Goal: Task Accomplishment & Management: Manage account settings

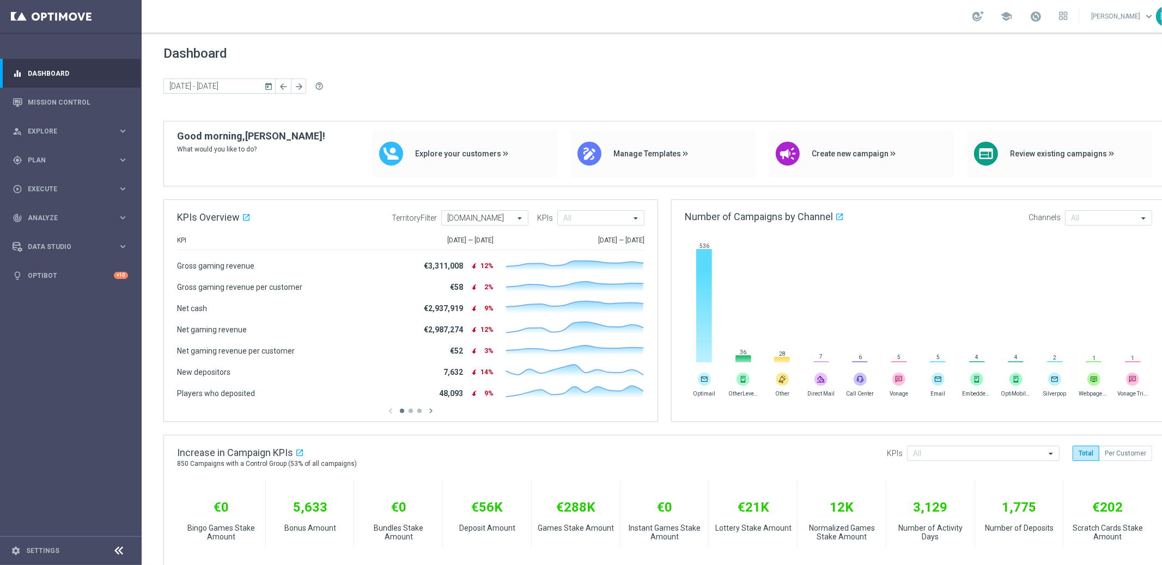
click at [846, 66] on div "Dashboard [DATE] [DATE] - [DATE] arrow_back arrow_forward help_outline" at bounding box center [664, 83] width 1003 height 75
click at [521, 93] on div "[DATE] [DATE] - [DATE] arrow_back arrow_forward help_outline" at bounding box center [664, 86] width 1003 height 16
click at [520, 93] on div "[DATE] [DATE] - [DATE] arrow_back arrow_forward help_outline" at bounding box center [664, 86] width 1003 height 16
click at [641, 92] on div "[DATE] [DATE] - [DATE] arrow_back arrow_forward help_outline" at bounding box center [664, 86] width 1003 height 16
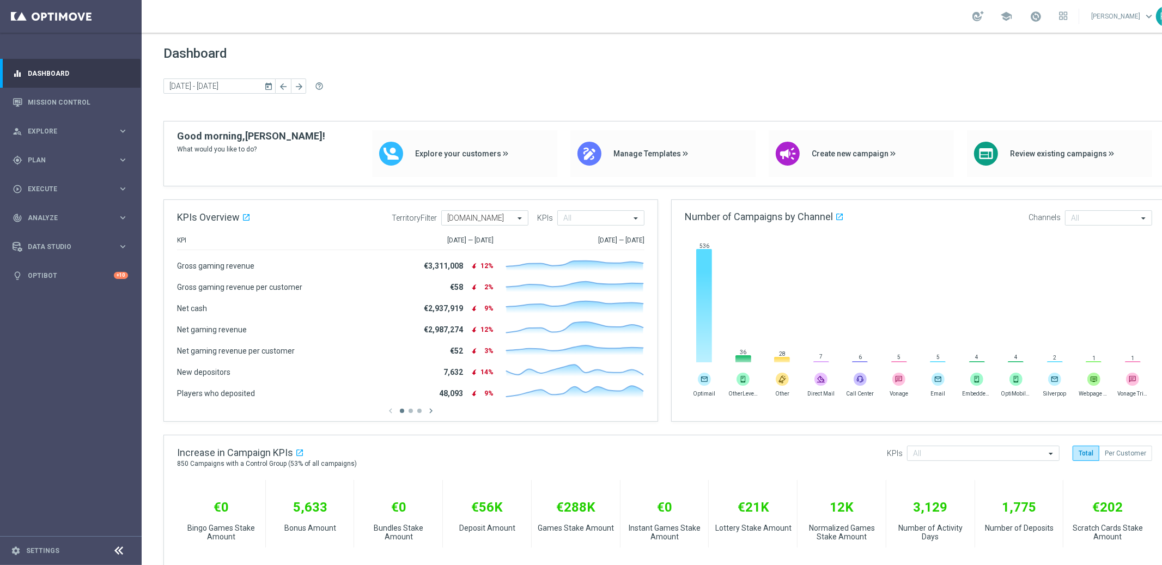
drag, startPoint x: 641, startPoint y: 92, endPoint x: 656, endPoint y: 95, distance: 15.5
click at [645, 92] on div "[DATE] [DATE] - [DATE] arrow_back arrow_forward help_outline" at bounding box center [664, 86] width 1003 height 16
click at [665, 101] on div "Dashboard [DATE] [DATE] - [DATE] arrow_back arrow_forward help_outline" at bounding box center [664, 83] width 1003 height 75
click at [26, 167] on div "gps_fixed Plan keyboard_arrow_right" at bounding box center [70, 159] width 141 height 29
click at [74, 183] on link "Target Groups" at bounding box center [70, 182] width 85 height 9
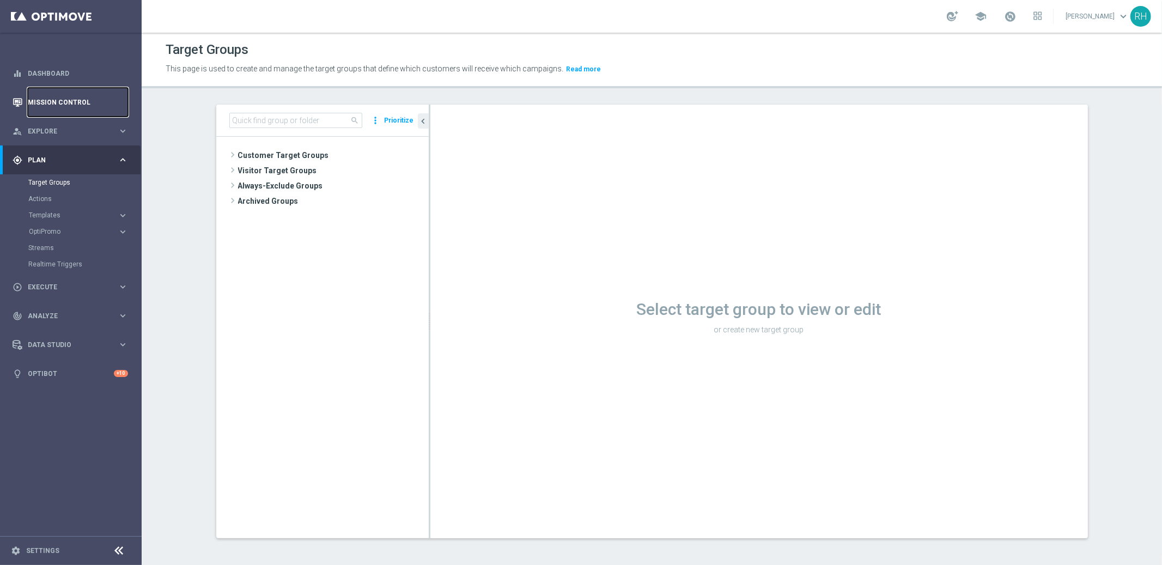
click at [62, 104] on link "Mission Control" at bounding box center [78, 102] width 100 height 29
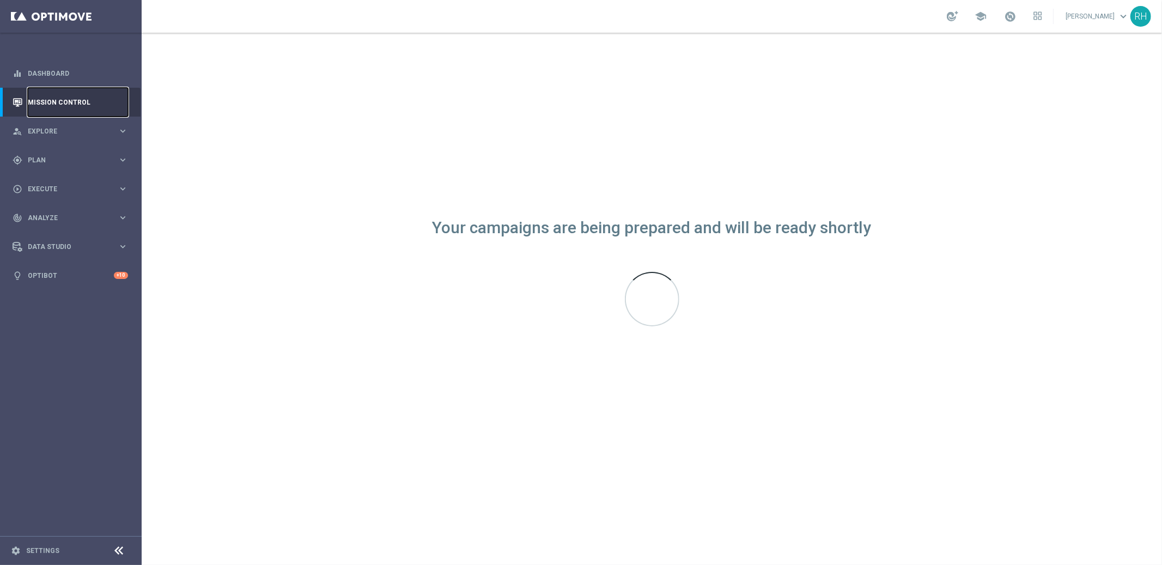
click at [62, 104] on link "Mission Control" at bounding box center [78, 102] width 100 height 29
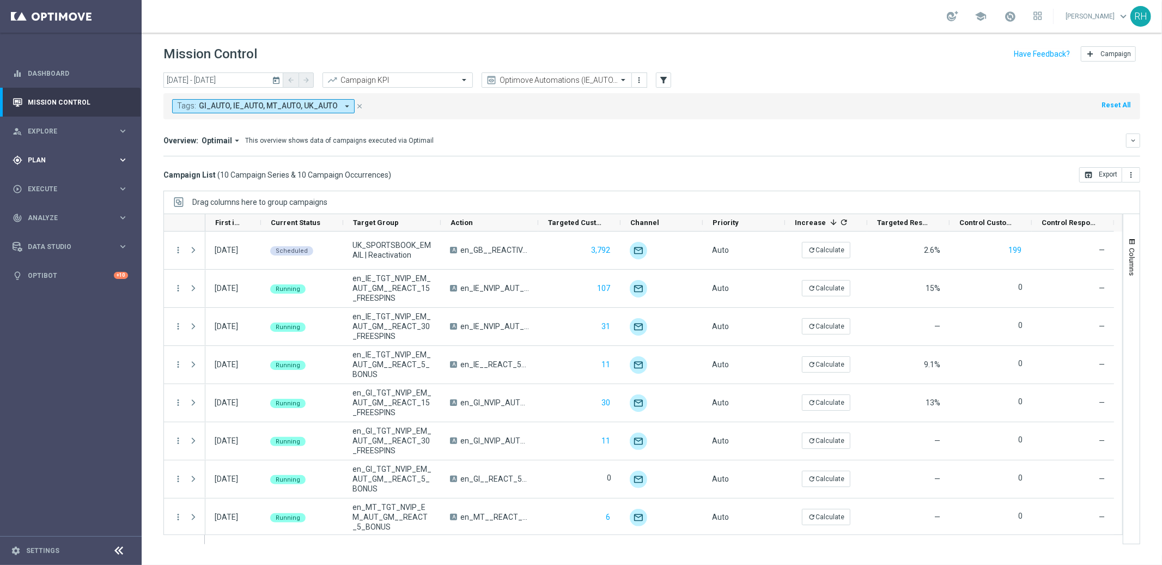
click at [48, 160] on span "Plan" at bounding box center [73, 160] width 90 height 7
click at [276, 81] on icon "today" at bounding box center [277, 80] width 10 height 10
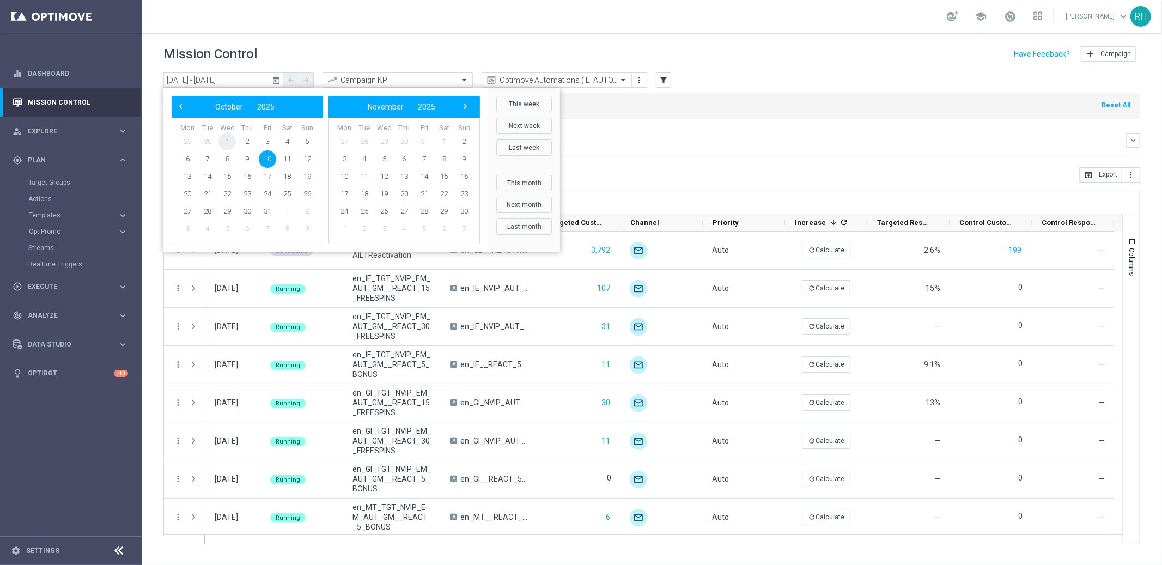
click at [228, 140] on span "1" at bounding box center [226, 141] width 17 height 17
click at [223, 141] on span "1" at bounding box center [226, 141] width 17 height 17
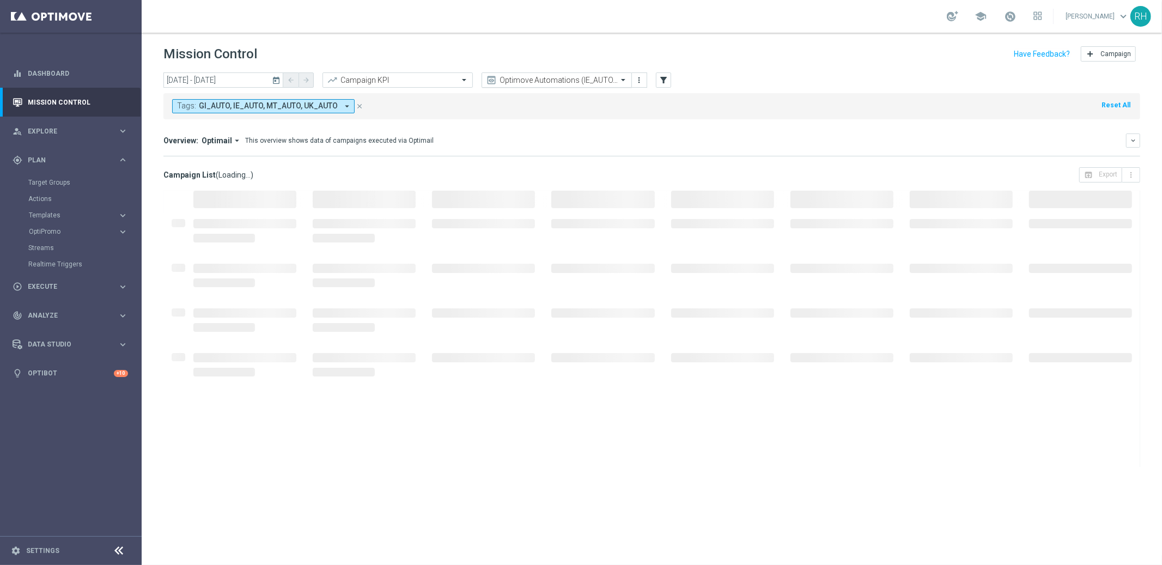
click at [580, 83] on input "text" at bounding box center [546, 80] width 117 height 9
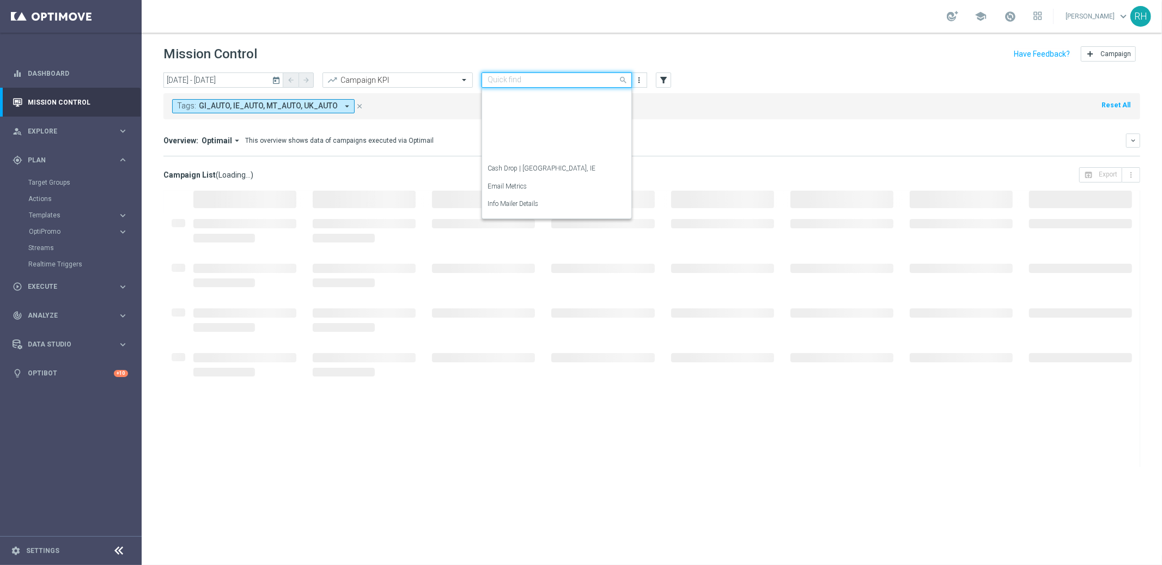
scroll to position [144, 0]
click at [783, 171] on div "Campaign List ( Loading... ) open_in_browser Export more_vert" at bounding box center [651, 174] width 977 height 15
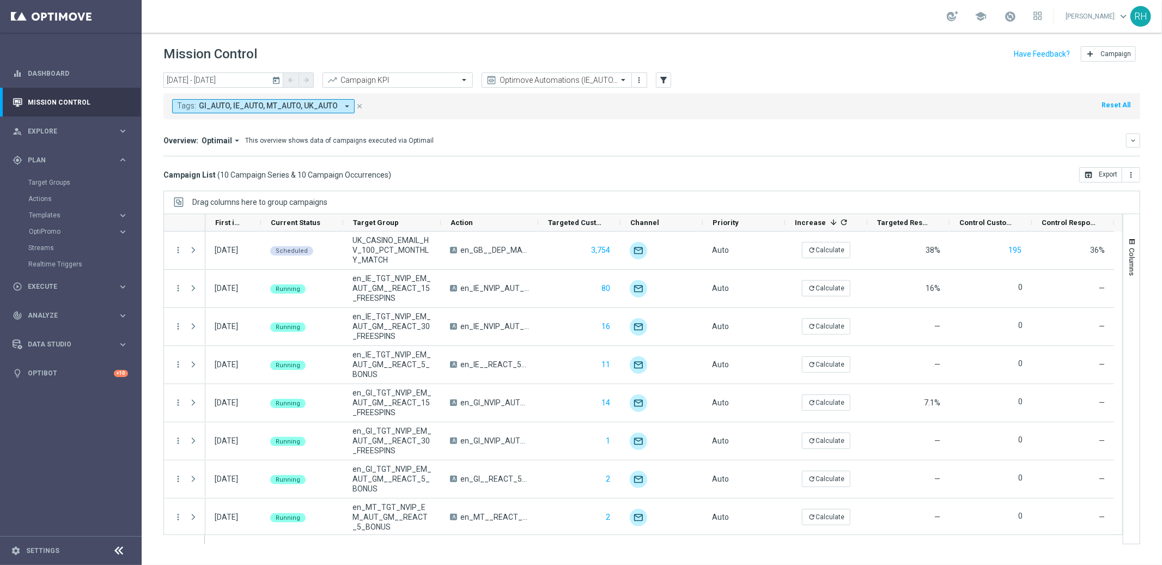
click at [772, 153] on div "Overview: Optimail arrow_drop_down This overview shows data of campaigns execut…" at bounding box center [651, 144] width 977 height 23
click at [773, 153] on div "Overview: Optimail arrow_drop_down This overview shows data of campaigns execut…" at bounding box center [651, 144] width 977 height 23
click at [773, 154] on div "Overview: Optimail arrow_drop_down This overview shows data of campaigns execut…" at bounding box center [651, 144] width 977 height 23
click at [774, 157] on mini-dashboard "Overview: Optimail arrow_drop_down This overview shows data of campaigns execut…" at bounding box center [651, 143] width 977 height 48
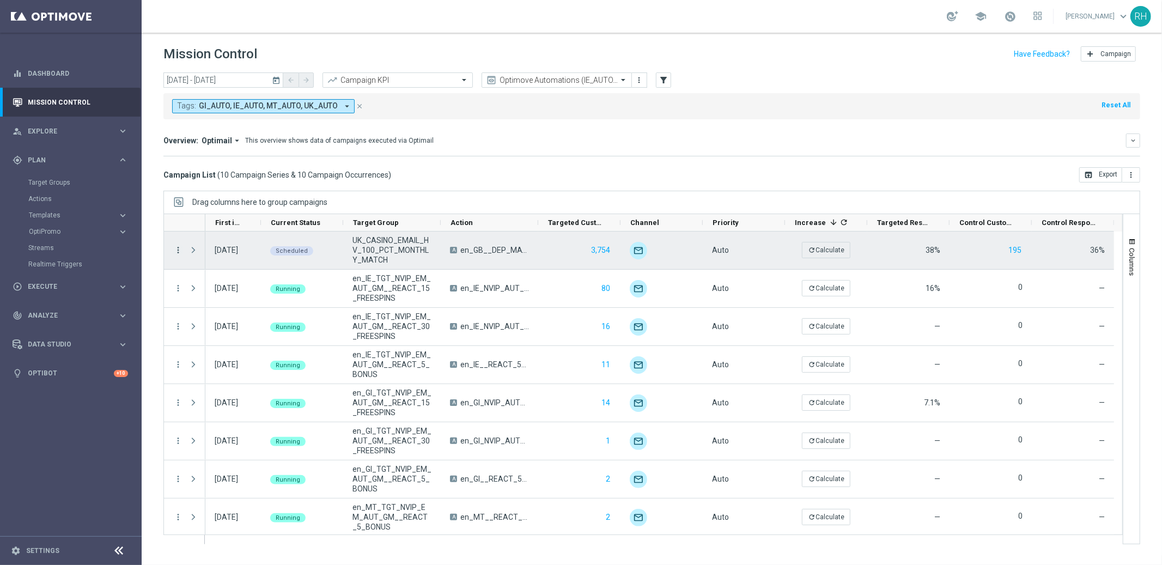
click at [181, 252] on icon "more_vert" at bounding box center [178, 250] width 10 height 10
click at [202, 251] on div "list Campaign Details" at bounding box center [244, 257] width 123 height 15
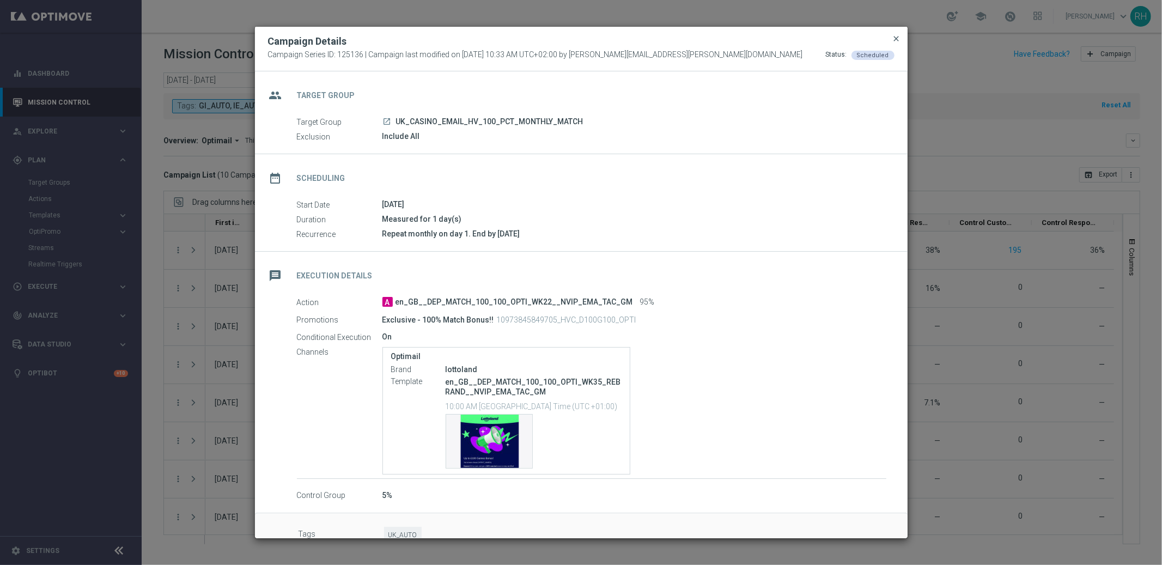
click at [900, 39] on span "close" at bounding box center [896, 38] width 9 height 9
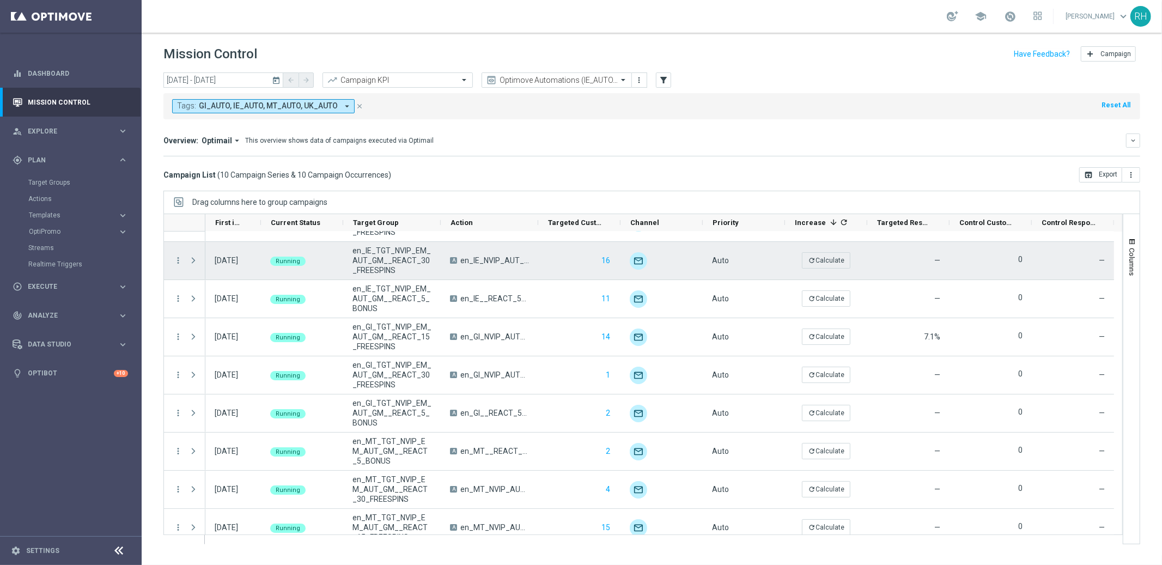
scroll to position [78, 0]
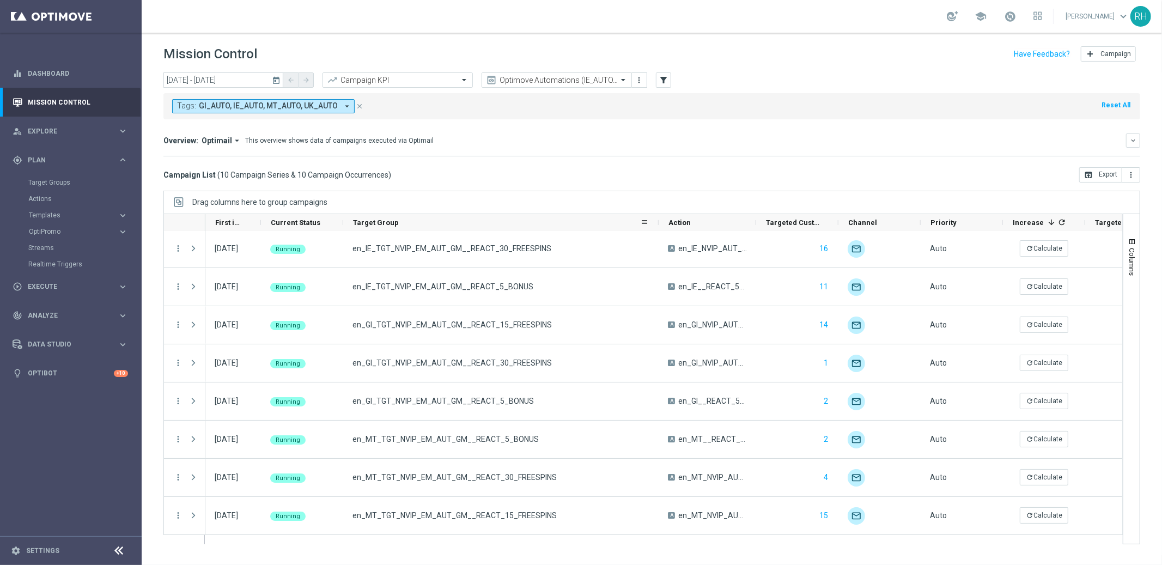
drag, startPoint x: 439, startPoint y: 223, endPoint x: 657, endPoint y: 224, distance: 217.9
click at [657, 224] on div at bounding box center [659, 222] width 4 height 17
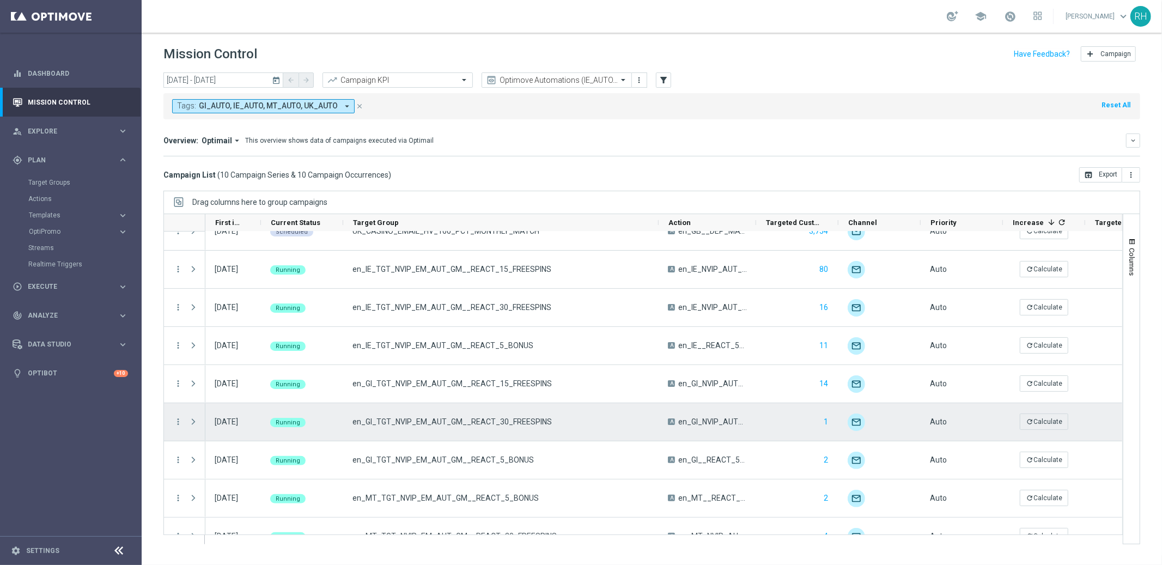
scroll to position [0, 0]
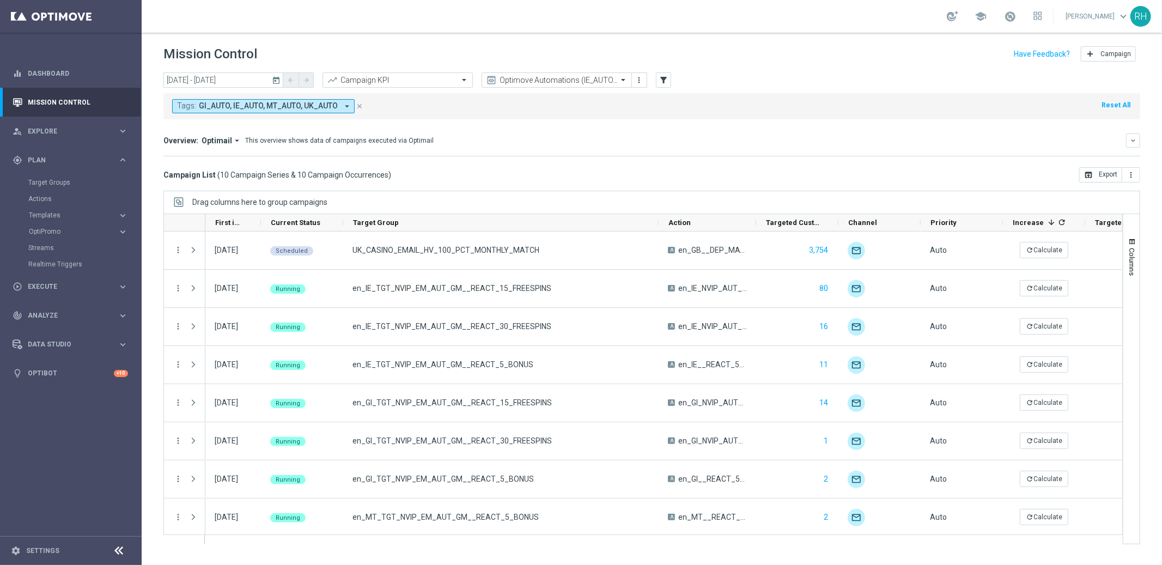
click at [274, 83] on icon "today" at bounding box center [277, 80] width 10 height 10
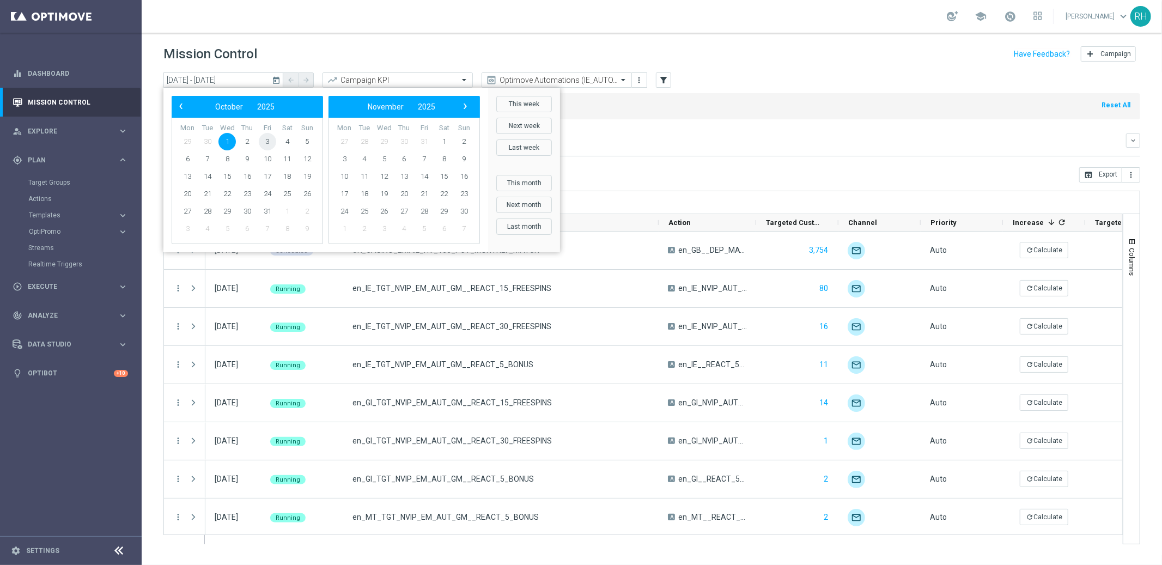
click at [268, 143] on span "3" at bounding box center [267, 141] width 17 height 17
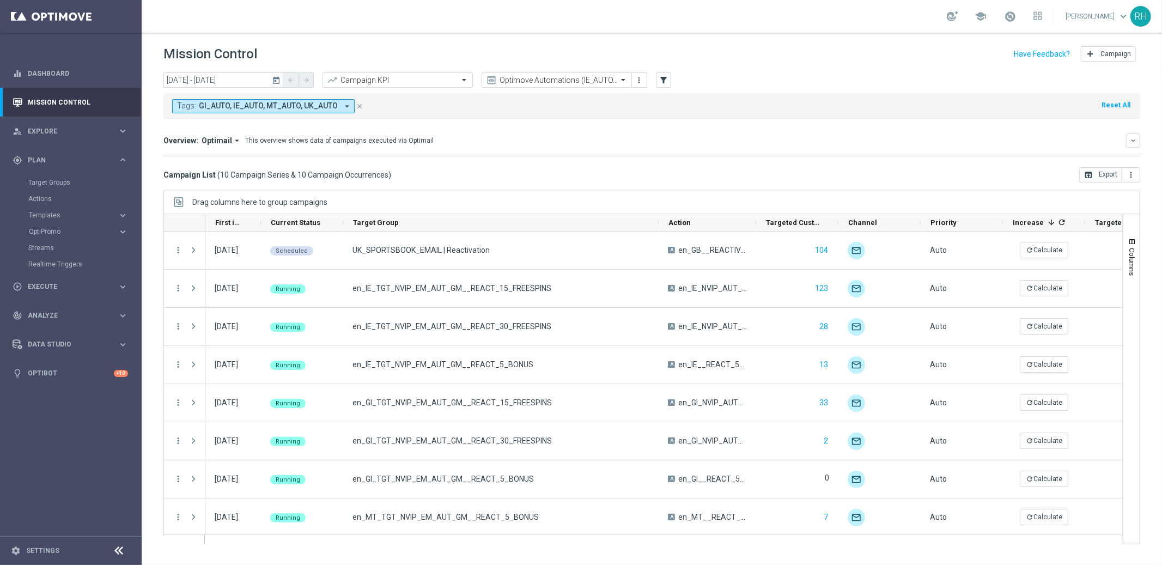
click at [775, 156] on mini-dashboard "Overview: Optimail arrow_drop_down This overview shows data of campaigns execut…" at bounding box center [651, 143] width 977 height 48
click at [513, 87] on div "Optimove Automations (IE_AUTO, UK_AUTO etc)" at bounding box center [557, 79] width 150 height 15
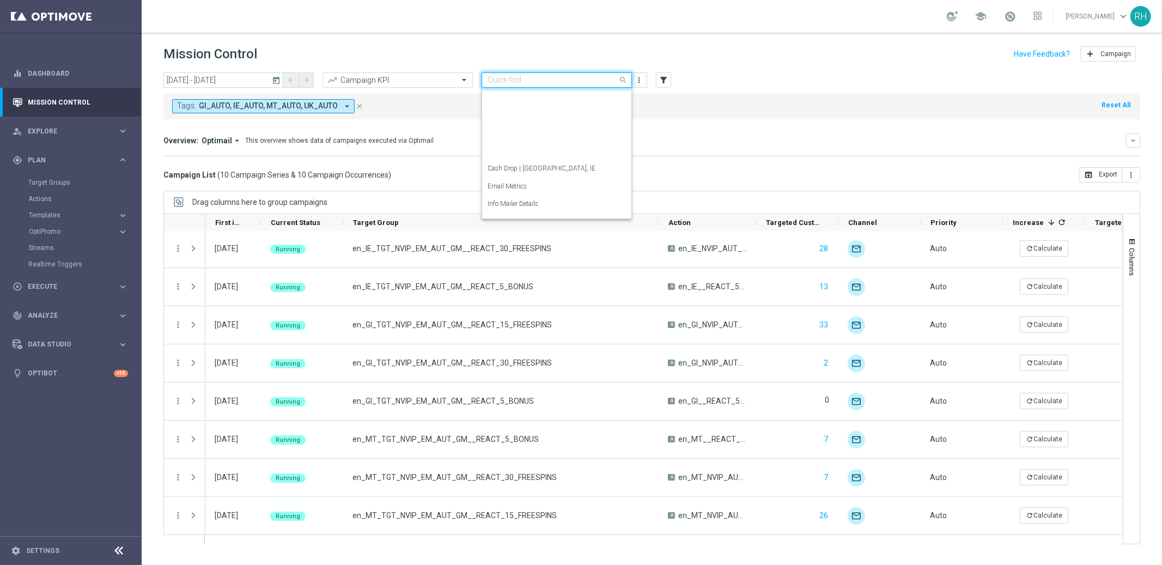
scroll to position [144, 0]
click at [526, 145] on div "Tactical - [GEOGRAPHIC_DATA]" at bounding box center [557, 150] width 138 height 18
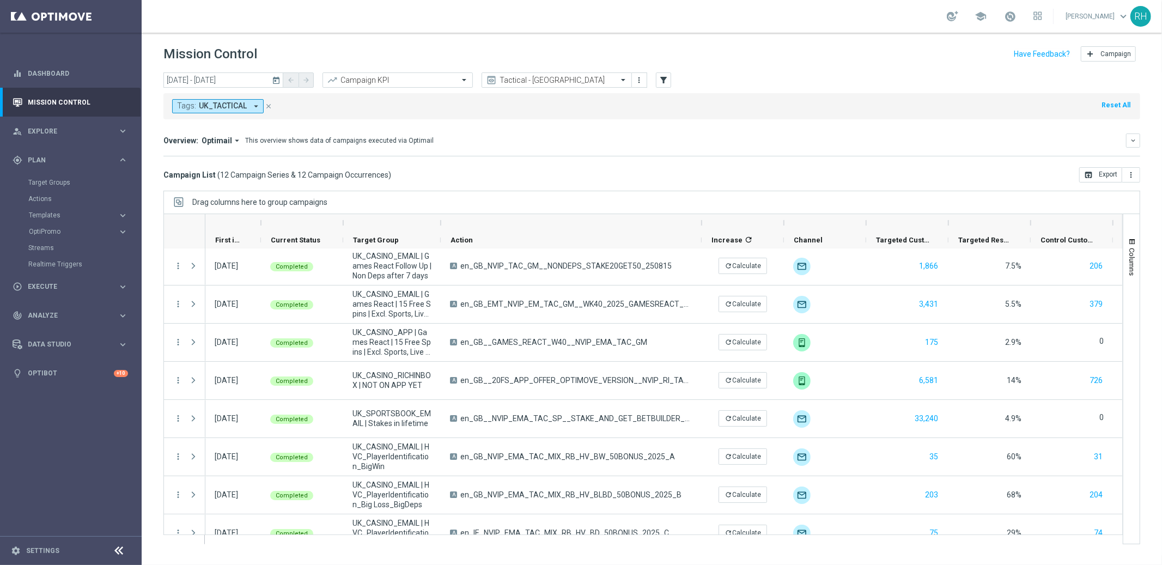
drag, startPoint x: 538, startPoint y: 221, endPoint x: 774, endPoint y: 227, distance: 236.0
click at [704, 227] on div at bounding box center [702, 222] width 4 height 17
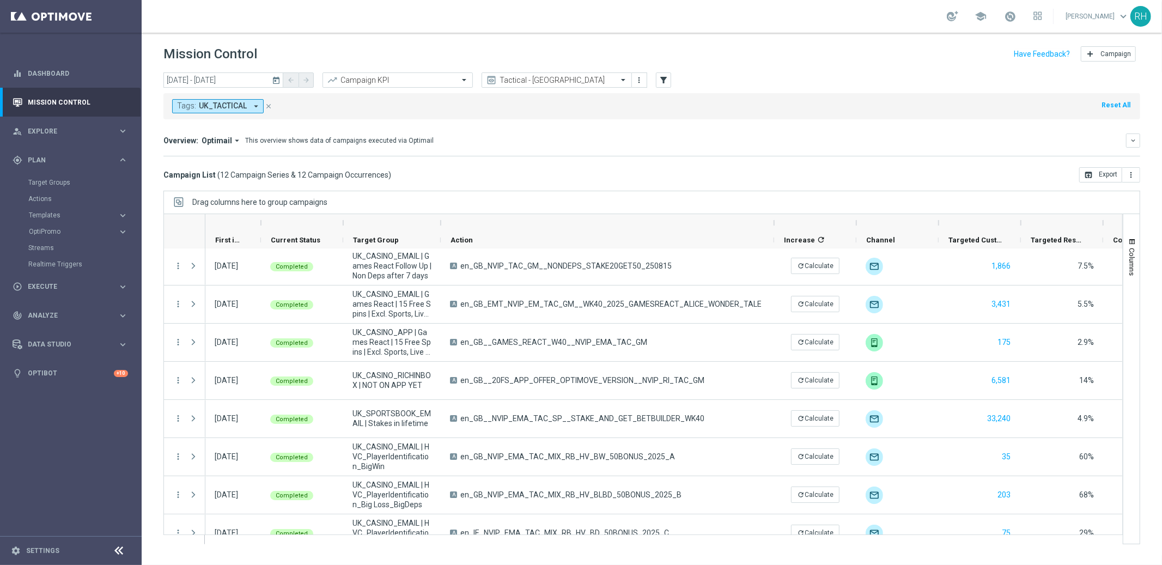
click at [277, 79] on icon "today" at bounding box center [277, 80] width 10 height 10
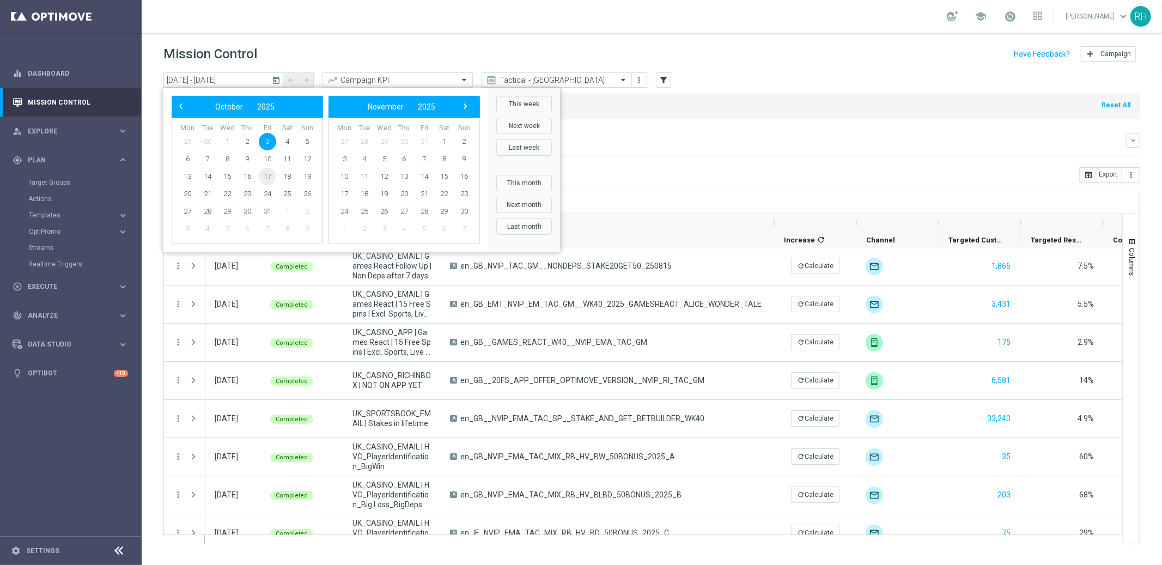
click at [268, 178] on span "17" at bounding box center [267, 176] width 17 height 17
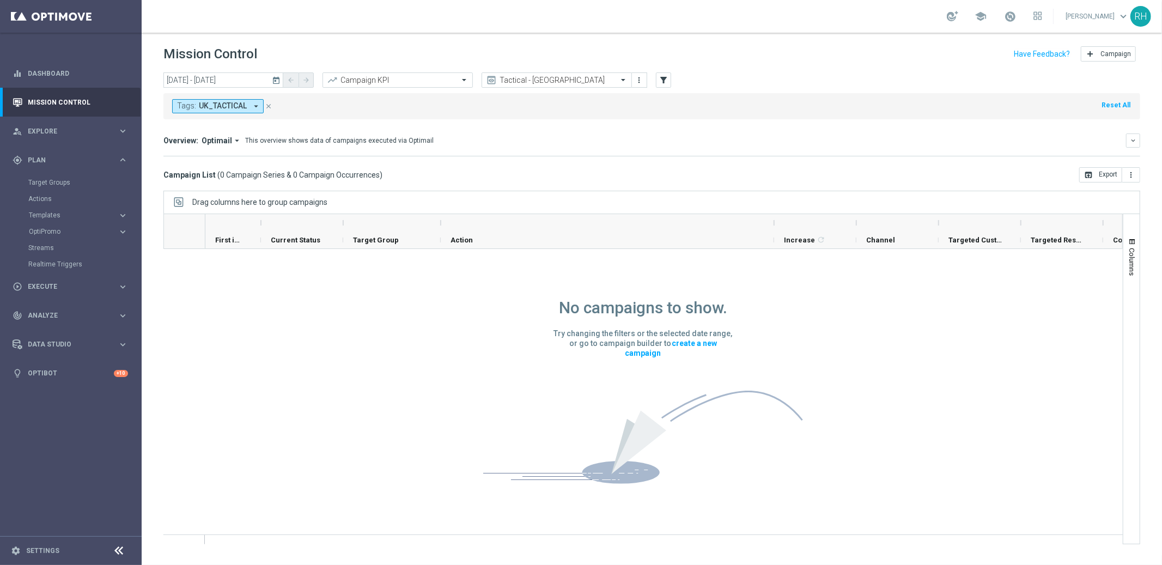
scroll to position [0, 0]
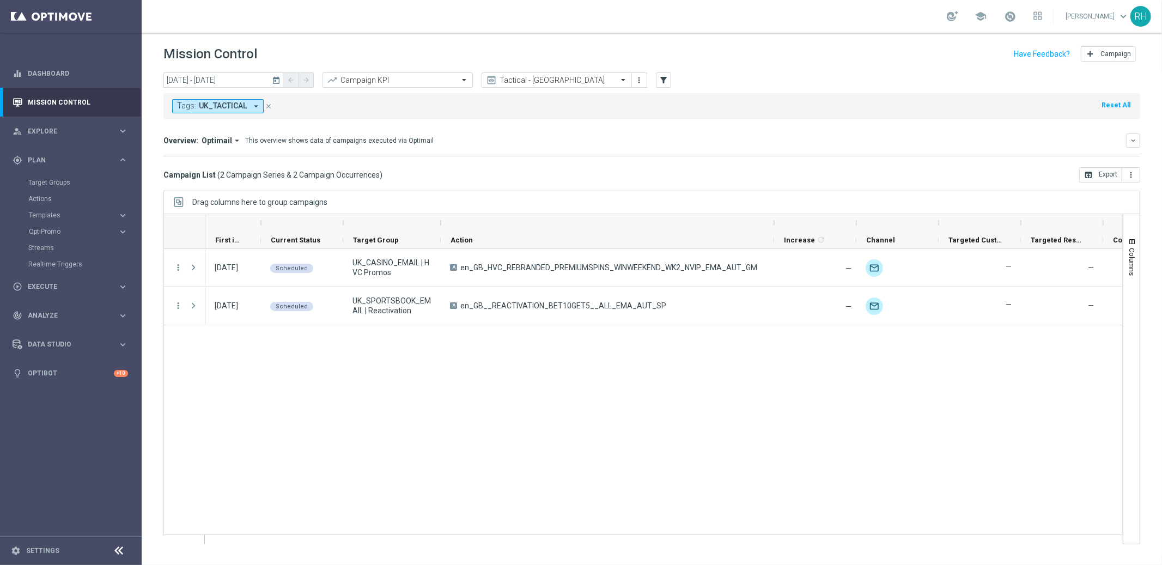
click at [282, 80] on icon "today" at bounding box center [277, 80] width 10 height 10
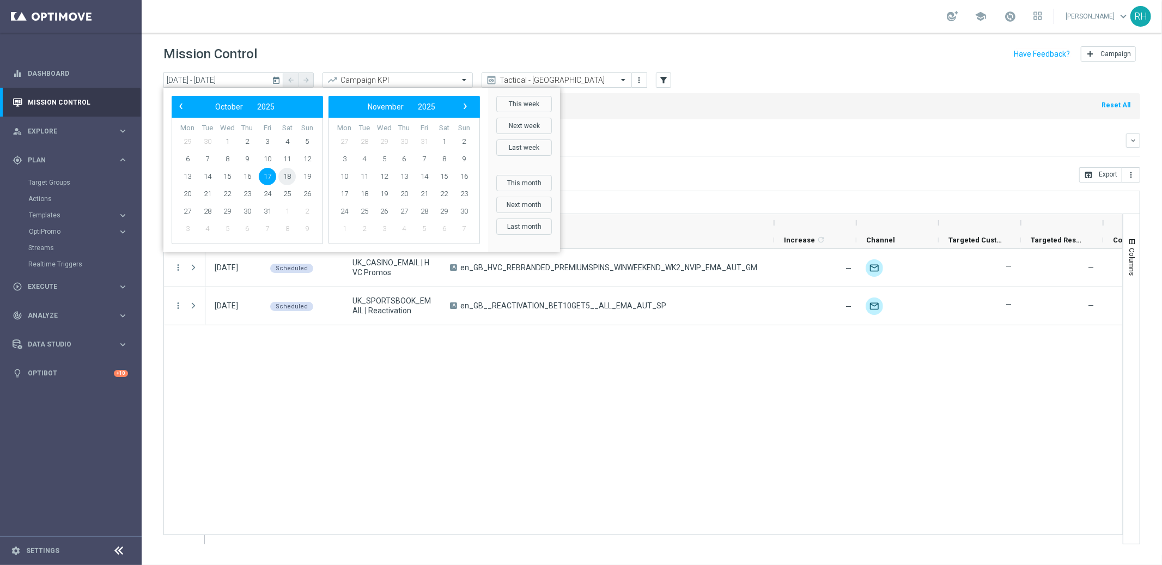
click at [285, 175] on span "18" at bounding box center [286, 176] width 17 height 17
click at [285, 177] on span "18" at bounding box center [286, 176] width 17 height 17
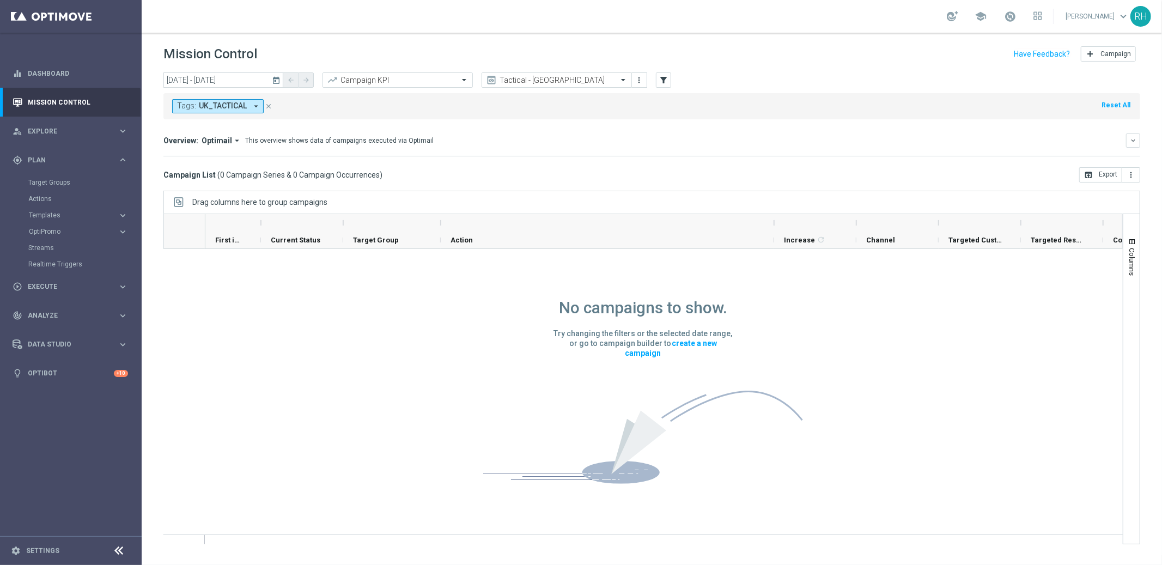
click at [281, 83] on icon "today" at bounding box center [277, 80] width 10 height 10
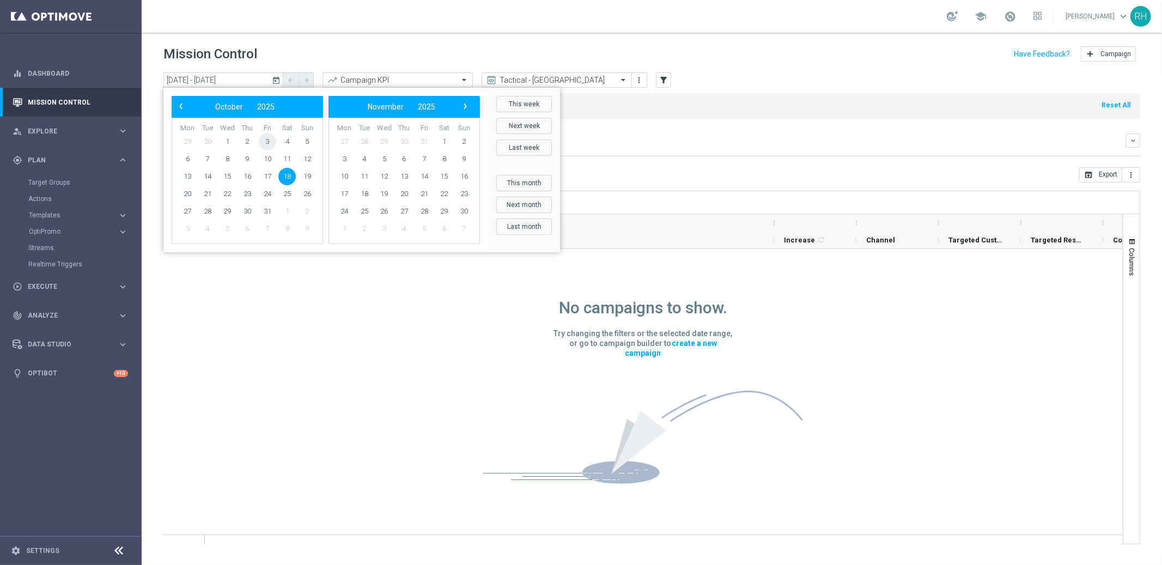
click at [271, 141] on span "3" at bounding box center [267, 141] width 17 height 17
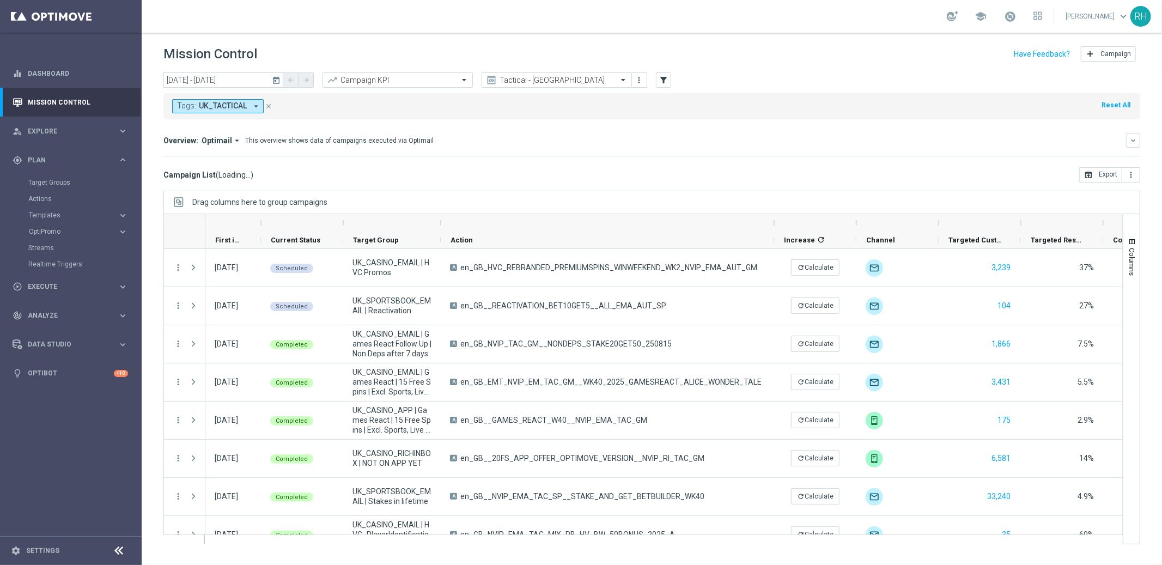
click at [278, 85] on button "today" at bounding box center [276, 80] width 13 height 16
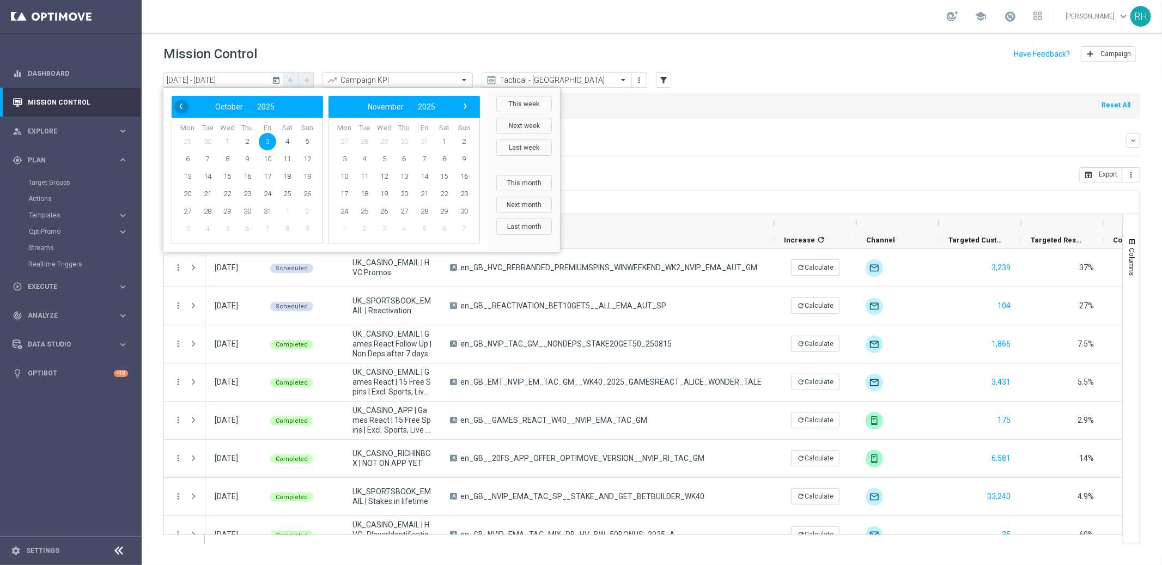
click at [185, 106] on span "‹" at bounding box center [181, 106] width 14 height 14
click at [263, 192] on span "26" at bounding box center [267, 193] width 17 height 17
click at [264, 194] on span "26" at bounding box center [267, 193] width 17 height 17
type input "[DATE] - [DATE]"
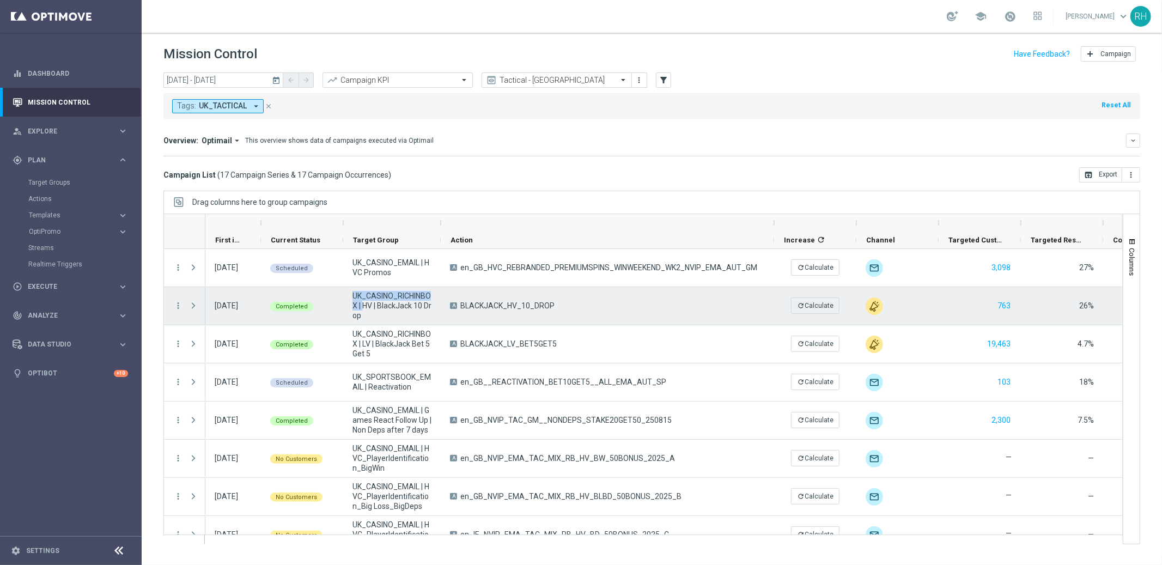
drag, startPoint x: 363, startPoint y: 306, endPoint x: 354, endPoint y: 295, distance: 14.3
click at [354, 295] on span "UK_CASINO_RICHINBOX | HV | BlackJack 10 Drop" at bounding box center [392, 305] width 79 height 29
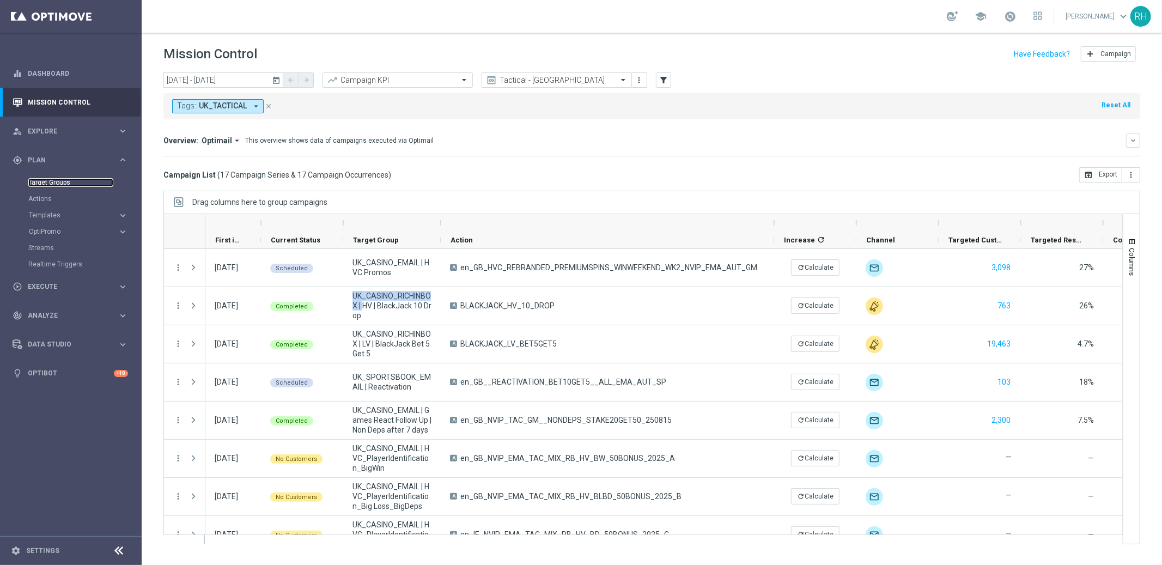
click at [44, 184] on link "Target Groups" at bounding box center [70, 182] width 85 height 9
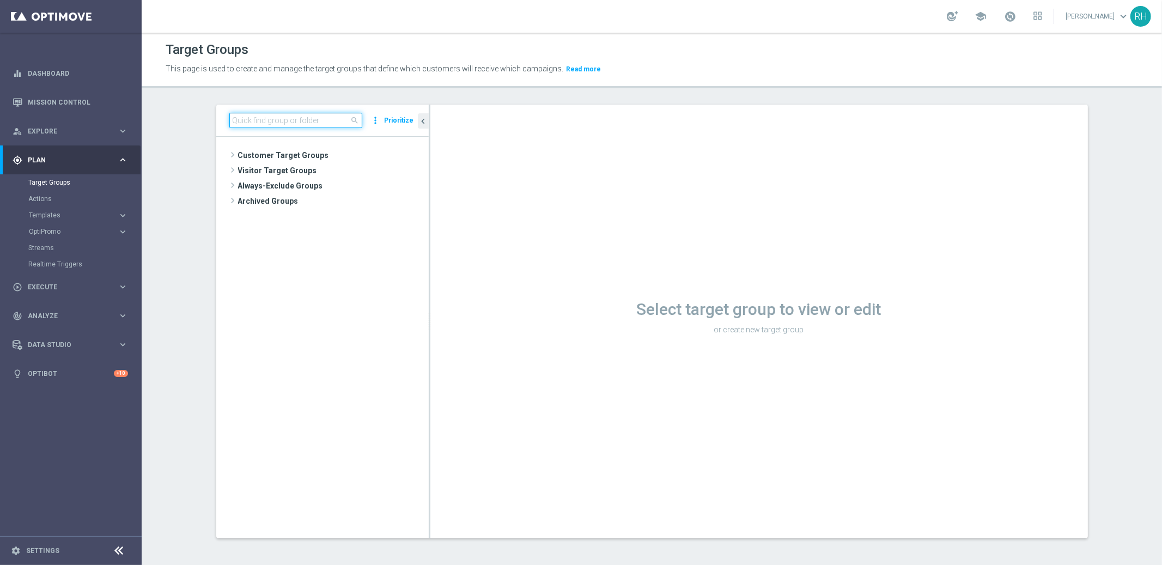
click at [288, 123] on input at bounding box center [295, 120] width 133 height 15
paste input "UK_CASINO_RICHINBOX | HV | BlackJack 10 Drop"
drag, startPoint x: 272, startPoint y: 118, endPoint x: 354, endPoint y: 123, distance: 81.8
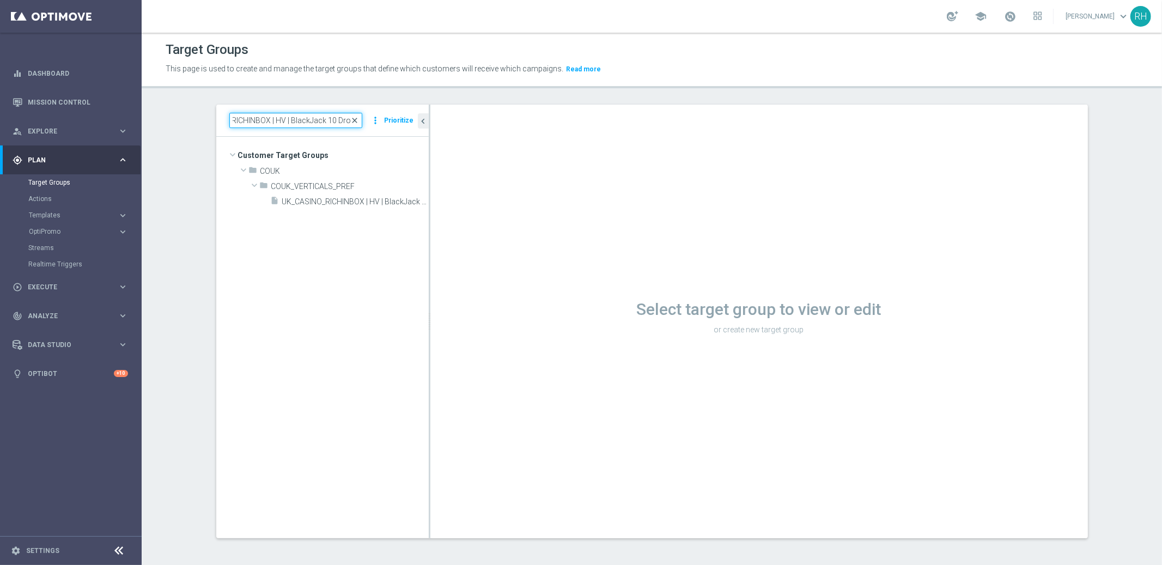
click at [354, 123] on div "UK_CASINO_RICHINBOX | HV | BlackJack 10 Drop close" at bounding box center [295, 120] width 133 height 15
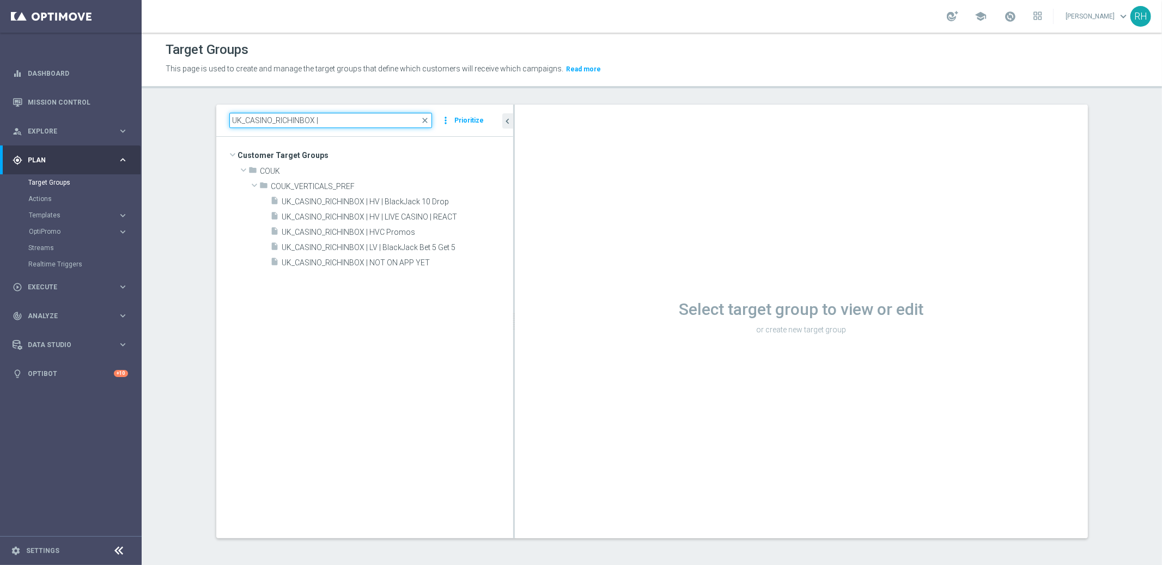
drag, startPoint x: 424, startPoint y: 323, endPoint x: 888, endPoint y: 375, distance: 467.1
click at [886, 375] on as-split "UK_CASINO_RICHINBOX | close more_vert Prioritize Customer Target Groups library…" at bounding box center [652, 322] width 872 height 434
type input "UK_CASINO_RICHINBOX |"
click at [388, 202] on span "UK_CASINO_RICHINBOX | HV | BlackJack 10 Drop" at bounding box center [384, 201] width 205 height 9
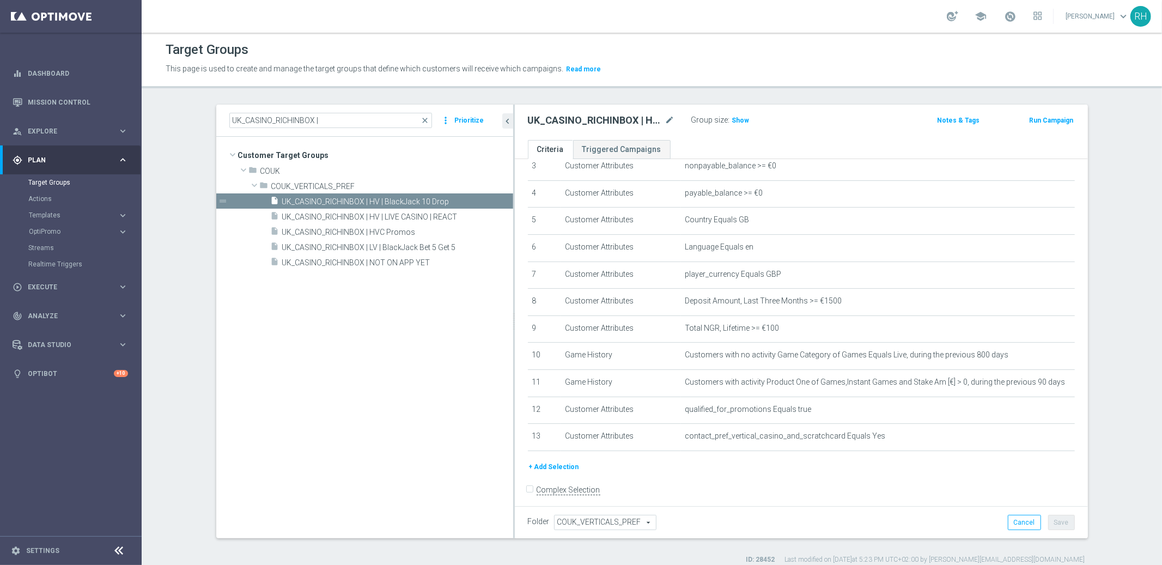
scroll to position [101, 0]
click at [557, 459] on button "+ Add Selection" at bounding box center [554, 464] width 52 height 12
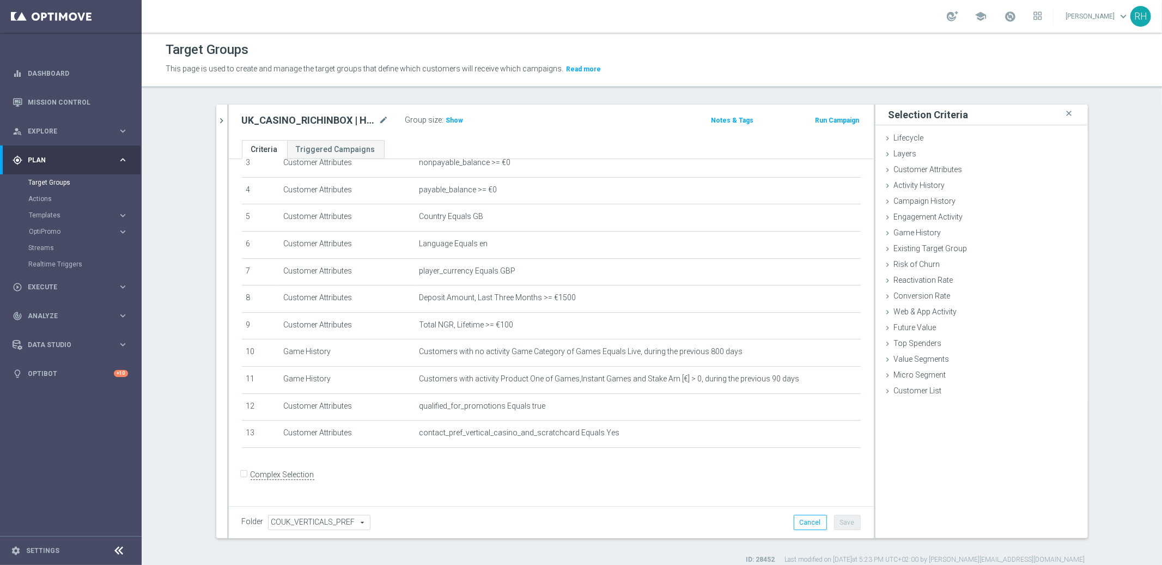
scroll to position [90, 0]
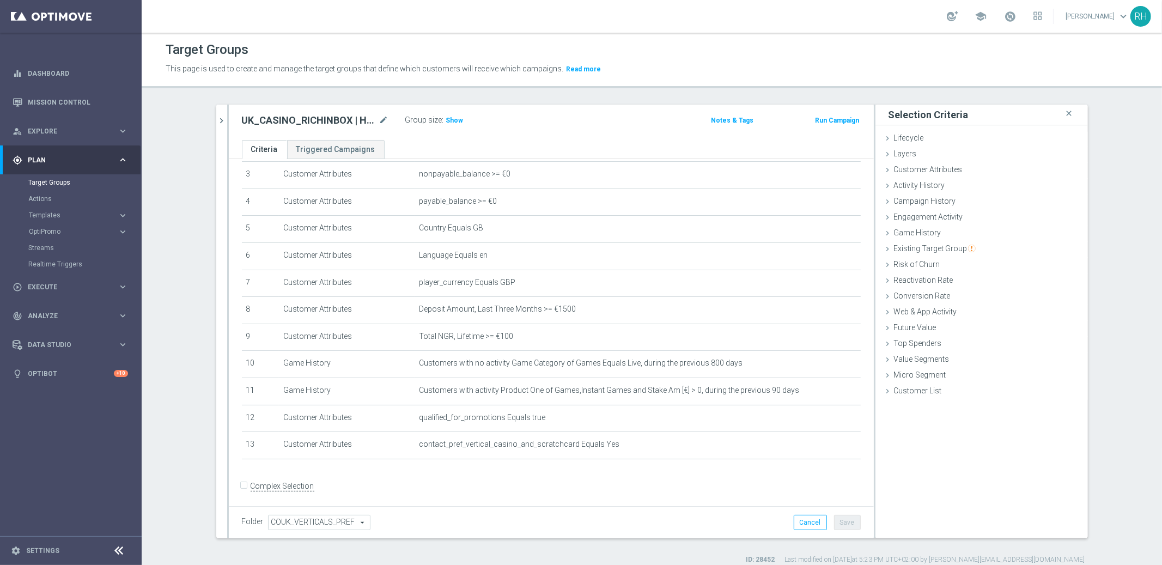
drag, startPoint x: 922, startPoint y: 172, endPoint x: 940, endPoint y: 184, distance: 21.5
click at [922, 172] on span "Customer Attributes" at bounding box center [928, 169] width 69 height 9
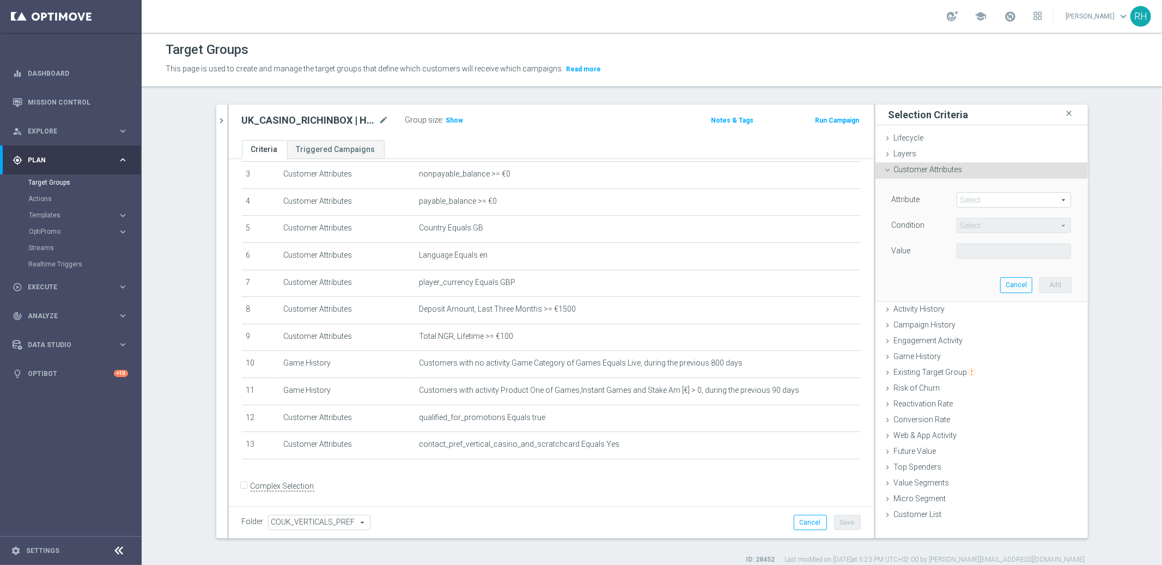
click at [960, 198] on span at bounding box center [1013, 200] width 113 height 14
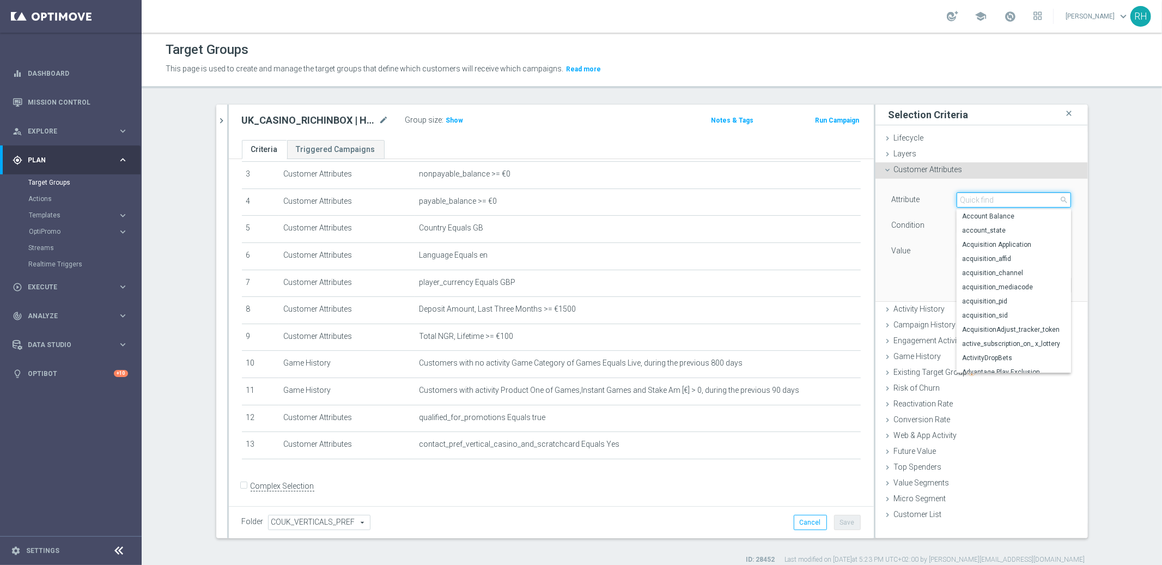
click at [960, 198] on input "search" at bounding box center [1014, 199] width 114 height 15
type input "custo"
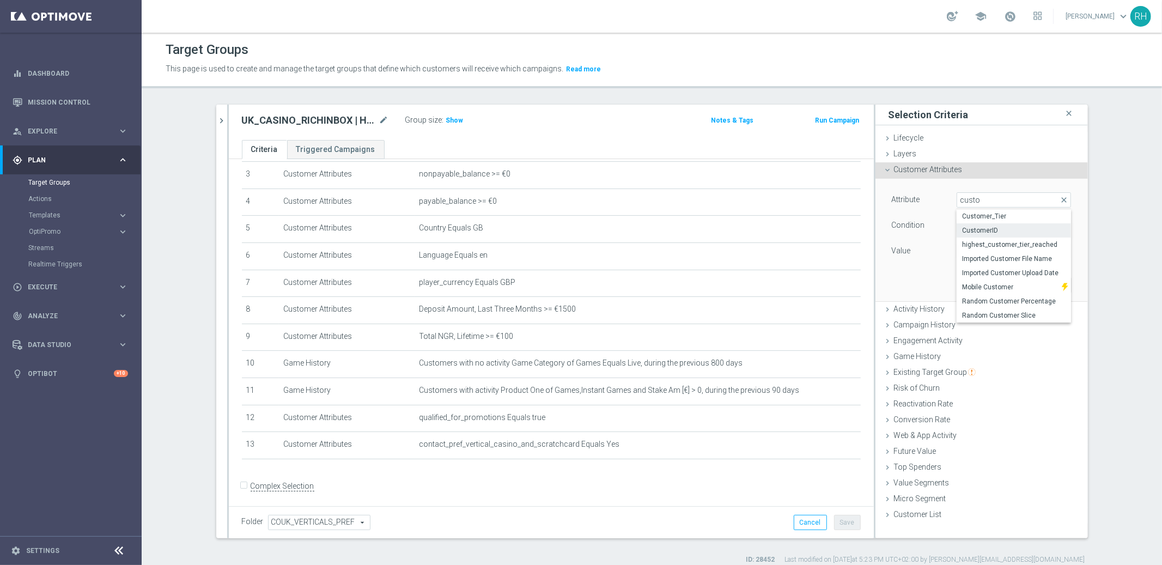
click at [968, 224] on label "CustomerID" at bounding box center [1014, 230] width 114 height 14
type input "CustomerID"
click at [979, 227] on span "Equals" at bounding box center [1013, 225] width 113 height 14
click at [998, 287] on span "Does not equal" at bounding box center [1014, 284] width 104 height 9
type input "Does not equal"
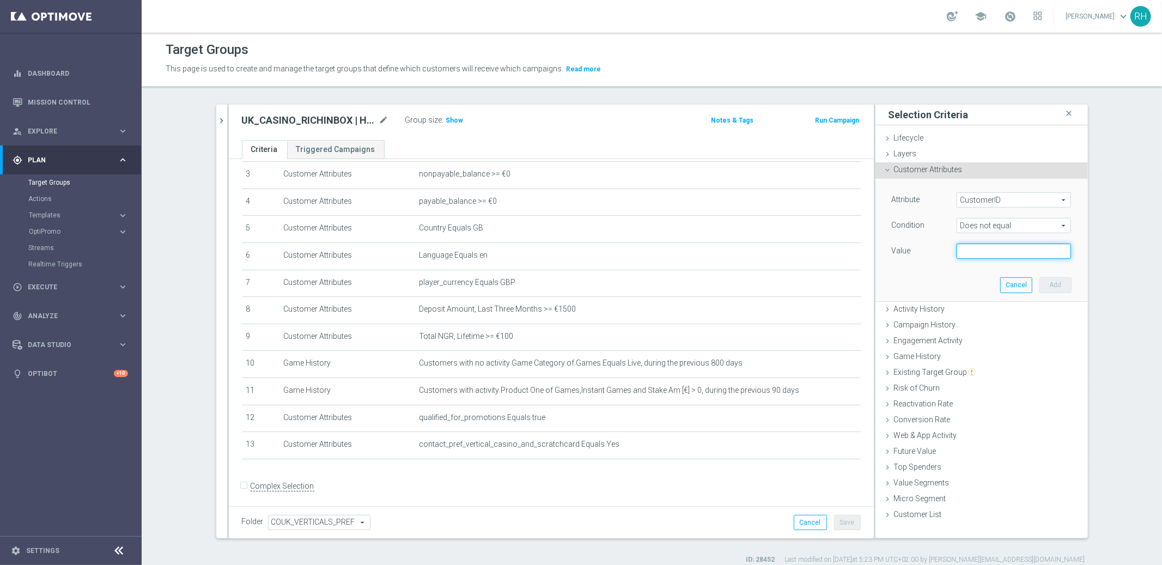
click at [985, 252] on input "text" at bounding box center [1014, 251] width 114 height 15
paste input "13341016"
type input "13341016"
click at [1042, 280] on button "Add" at bounding box center [1056, 284] width 32 height 15
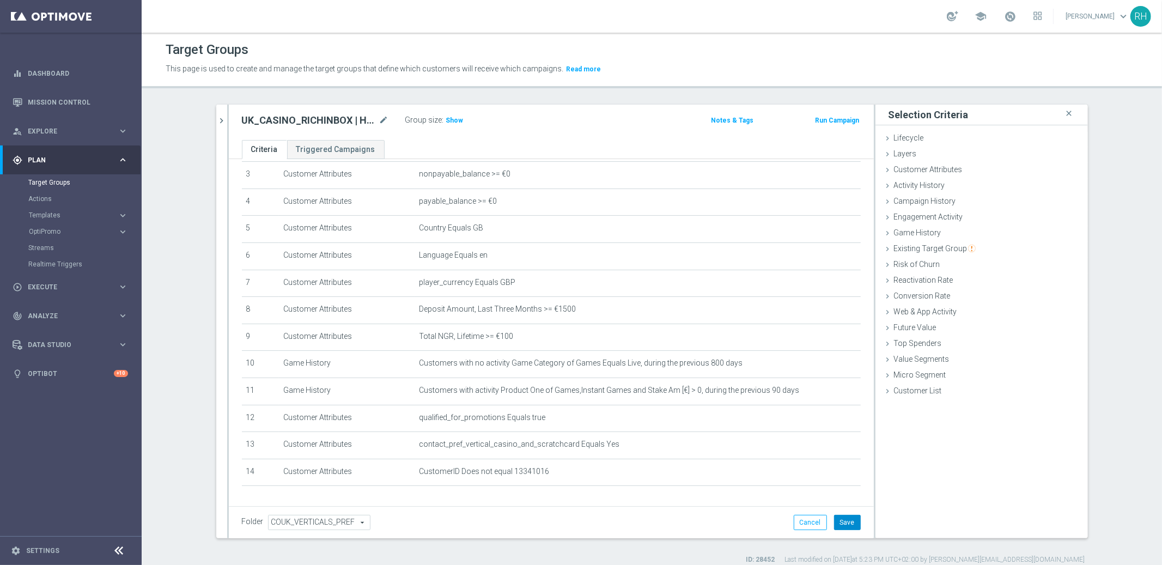
click at [842, 508] on button "Save" at bounding box center [847, 522] width 27 height 15
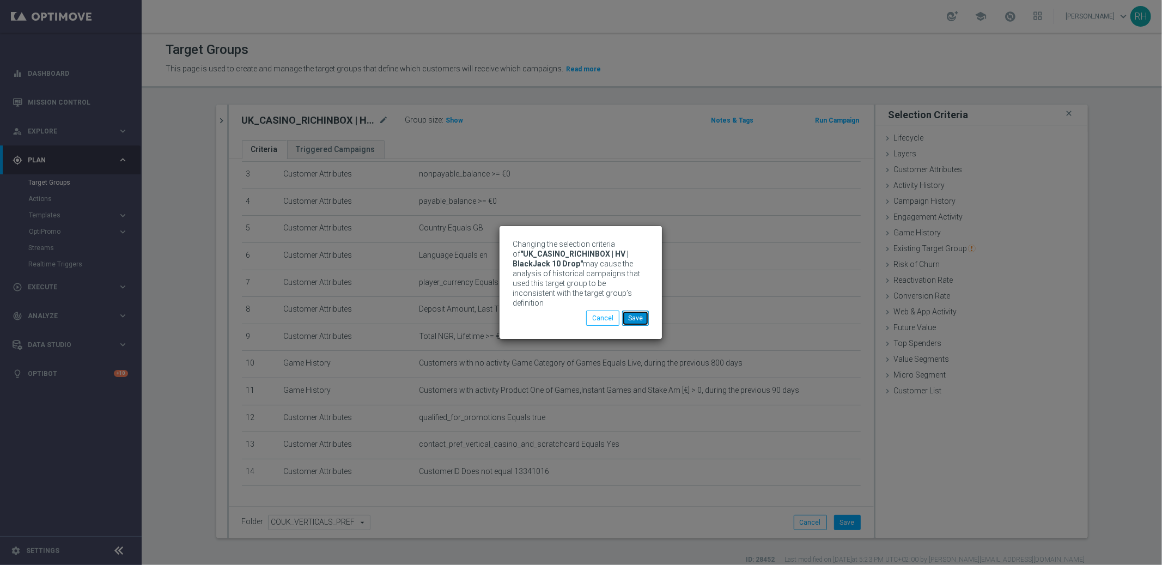
click at [636, 315] on button "Save" at bounding box center [635, 318] width 27 height 15
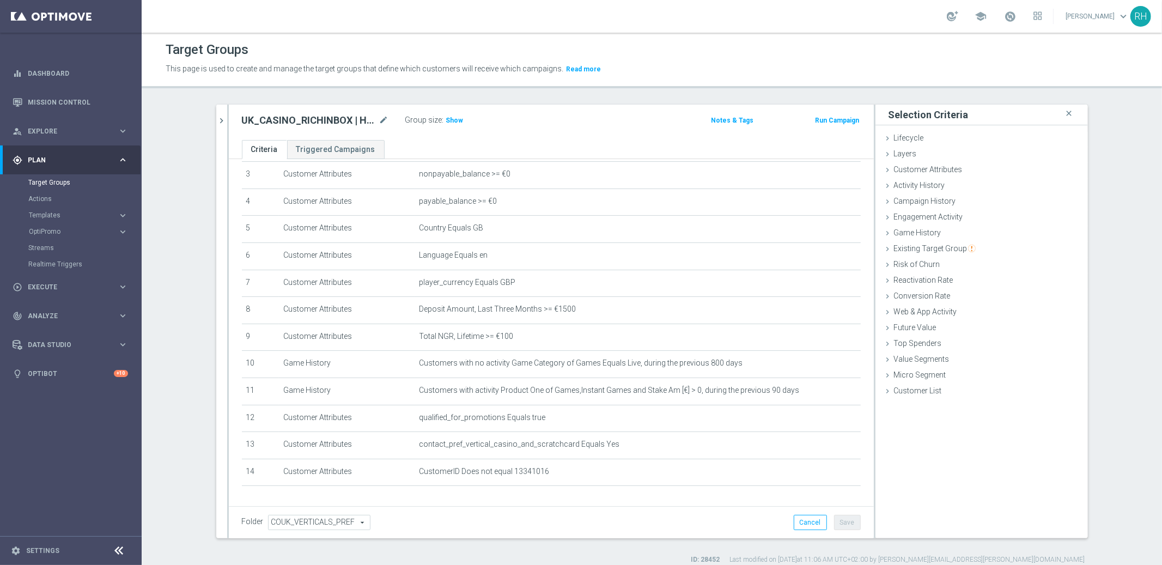
click at [722, 122] on button "Notes & Tags" at bounding box center [732, 120] width 45 height 12
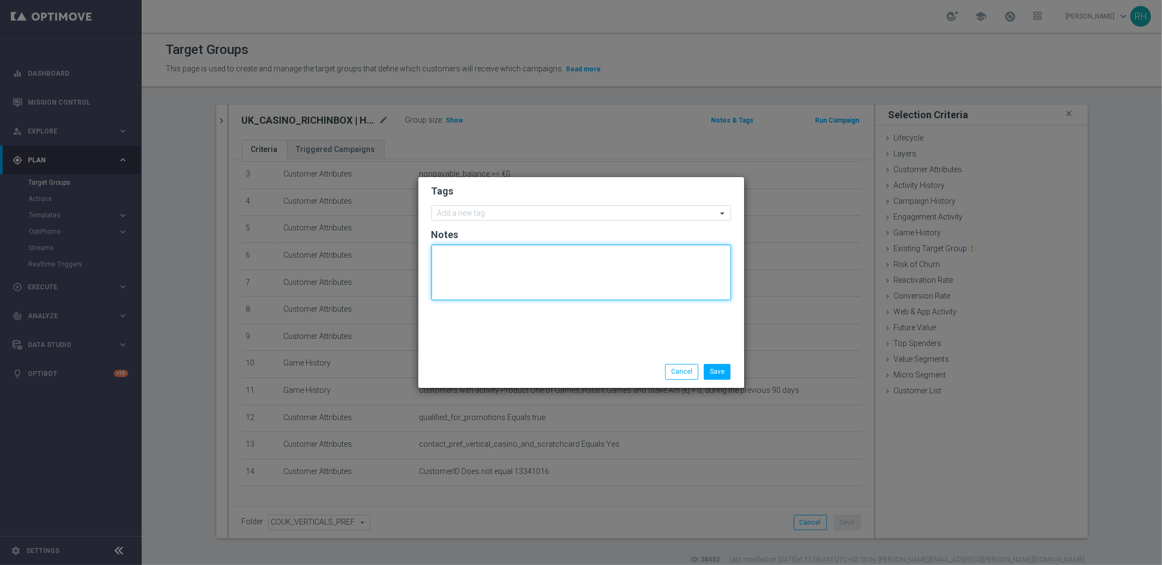
click at [645, 269] on textarea at bounding box center [582, 273] width 300 height 56
paste textarea "13341016"
click at [515, 250] on textarea "Player (13341016) requested to be removed from promo." at bounding box center [582, 273] width 300 height 56
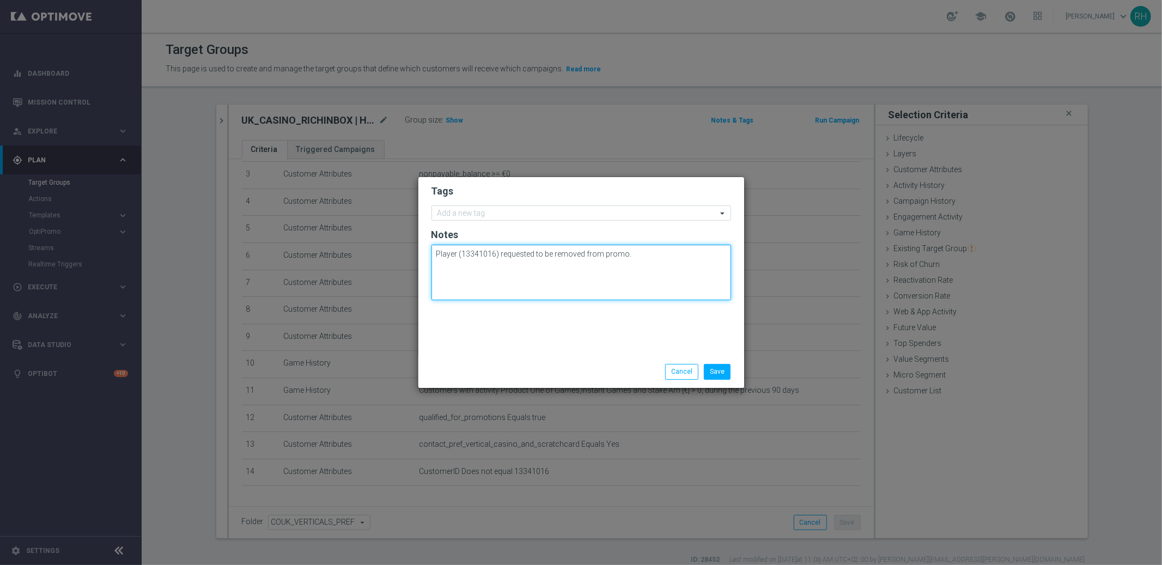
click at [515, 250] on textarea "Player (13341016) requested to be removed from promo." at bounding box center [582, 273] width 300 height 56
type textarea "Player (13341016) requested to be removed from promo."
click at [708, 367] on button "Save" at bounding box center [717, 371] width 27 height 15
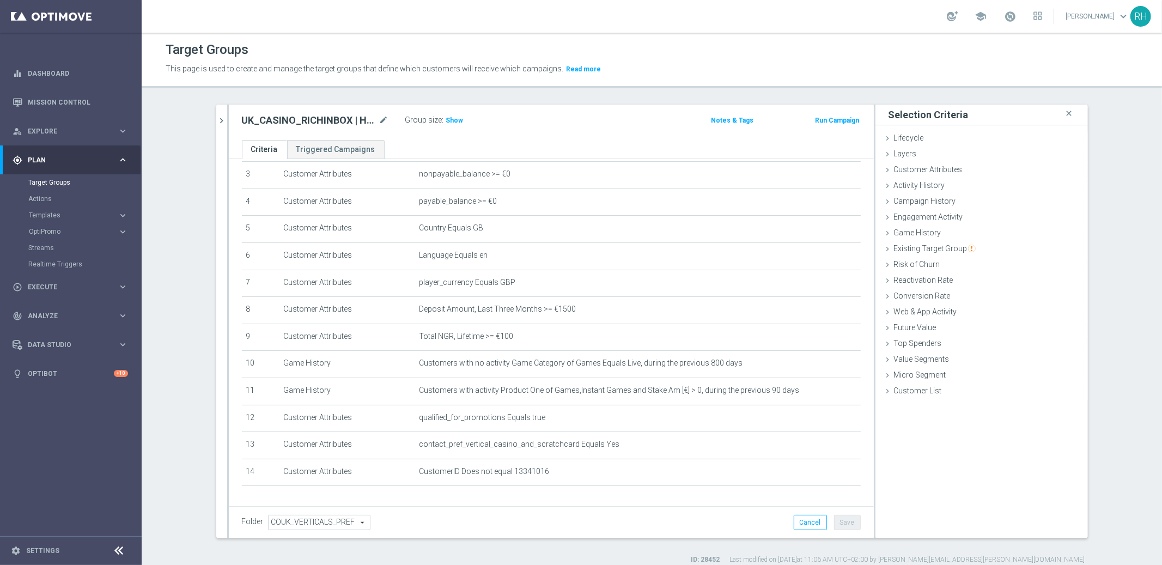
click at [735, 125] on button "Notes & Tags" at bounding box center [732, 120] width 45 height 12
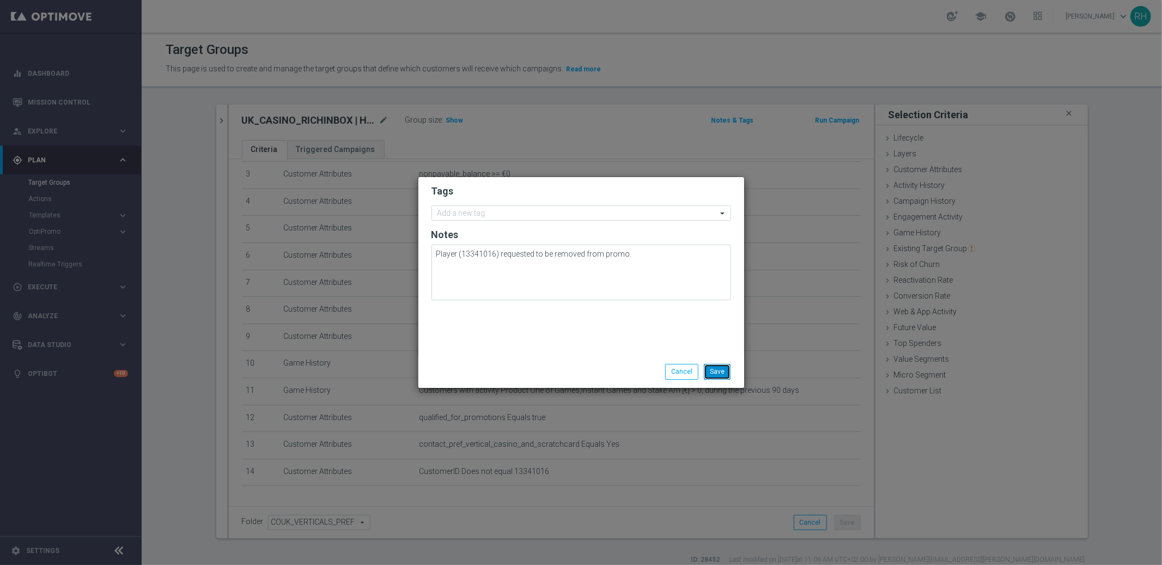
click at [730, 377] on button "Save" at bounding box center [717, 371] width 27 height 15
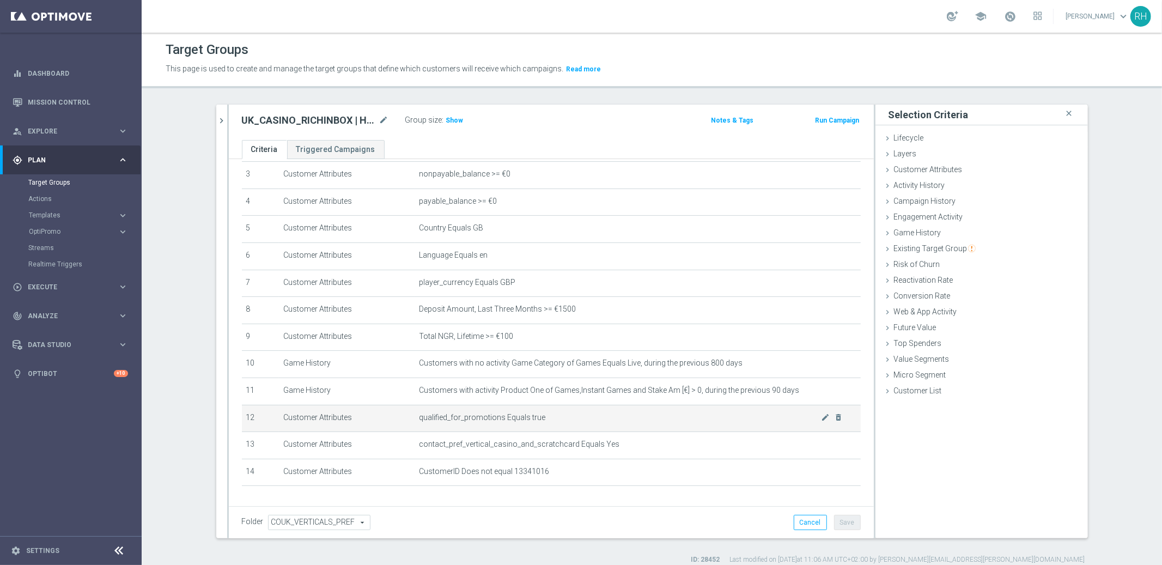
scroll to position [117, 0]
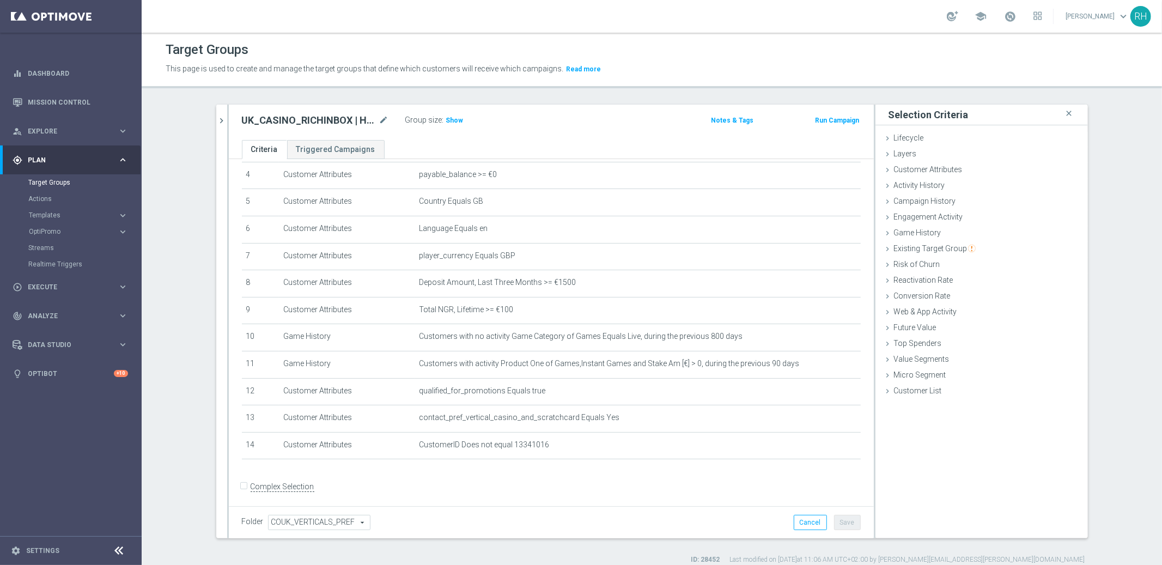
click at [686, 508] on div "Folder COUK_VERTICALS_PREF COUK_VERTICALS_PREF arrow_drop_down search Cancel Sa…" at bounding box center [551, 522] width 645 height 32
click at [721, 116] on button "Notes & Tags" at bounding box center [732, 120] width 45 height 12
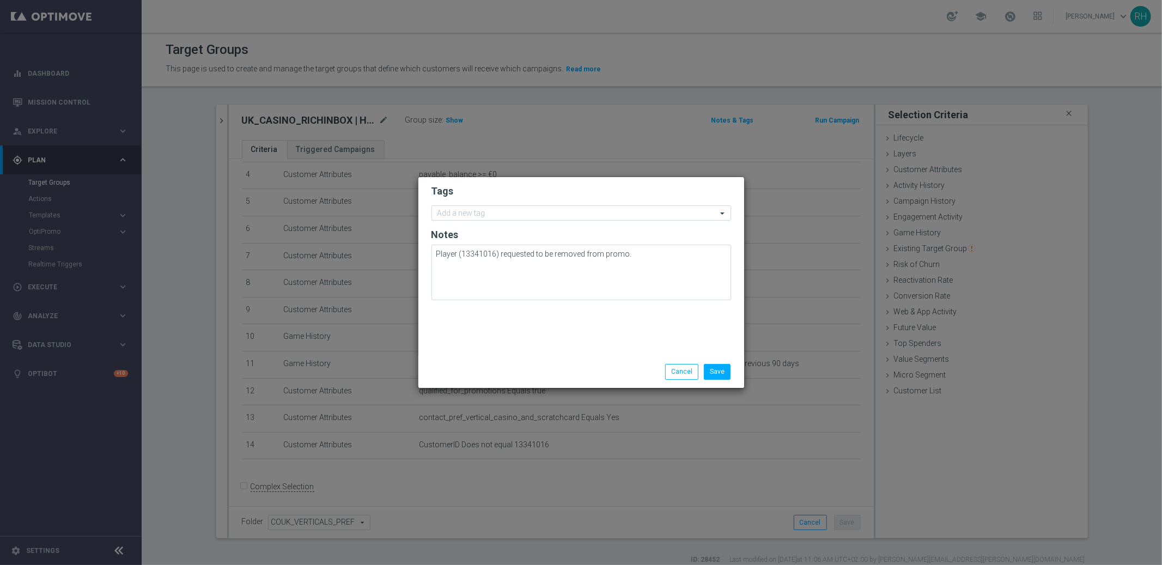
click at [720, 360] on div "Save Cancel" at bounding box center [581, 372] width 326 height 32
click at [722, 373] on button "Save" at bounding box center [717, 371] width 27 height 15
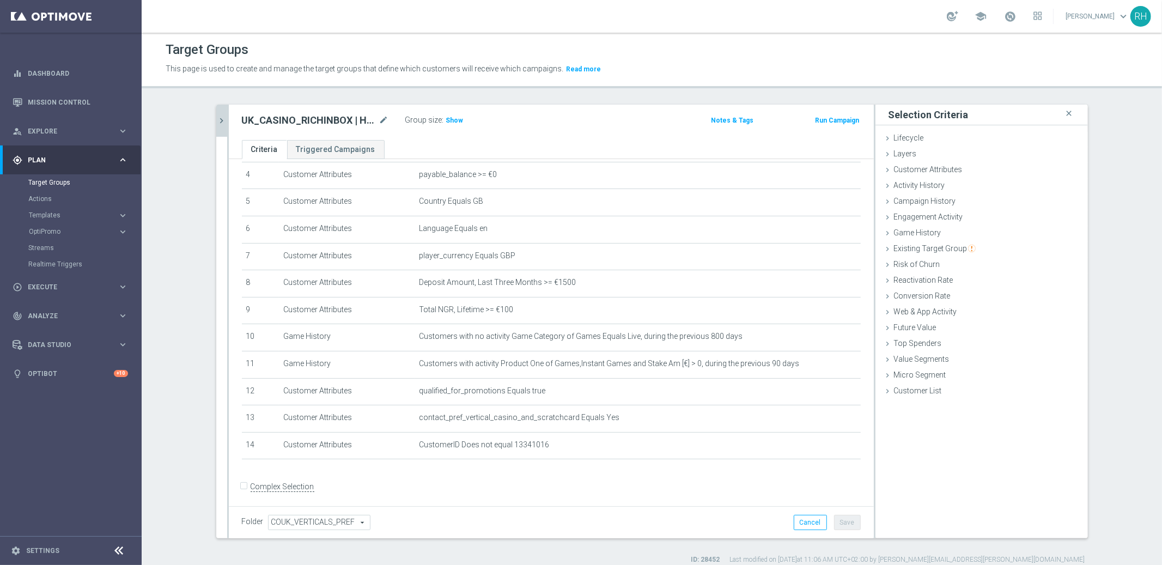
click at [218, 125] on icon "chevron_right" at bounding box center [222, 121] width 10 height 10
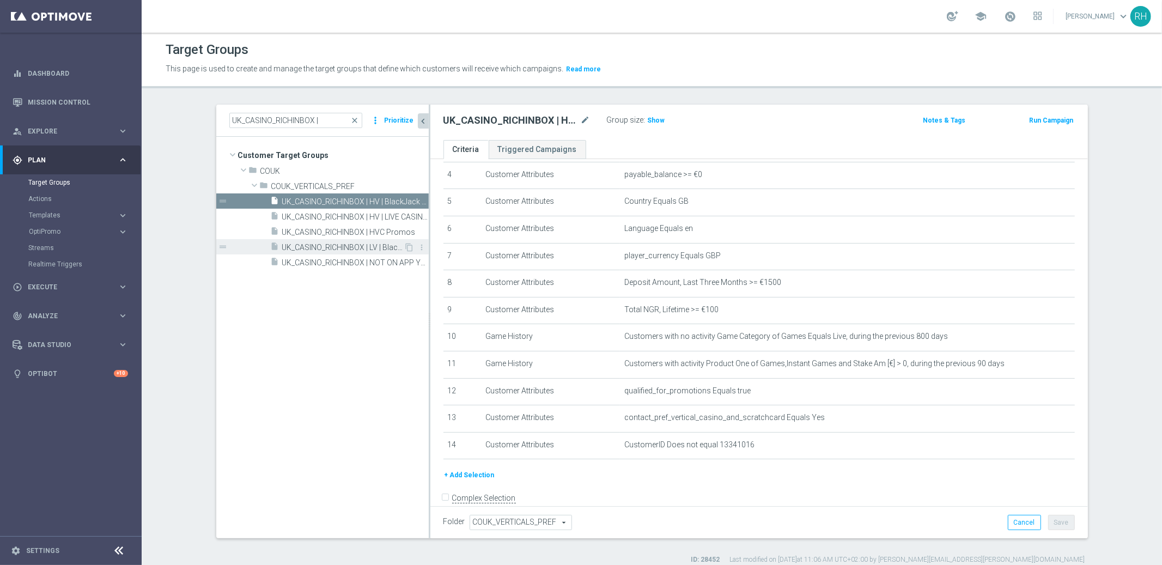
click at [338, 251] on span "UK_CASINO_RICHINBOX | LV | BlackJack Bet 5 Get 5" at bounding box center [343, 247] width 122 height 9
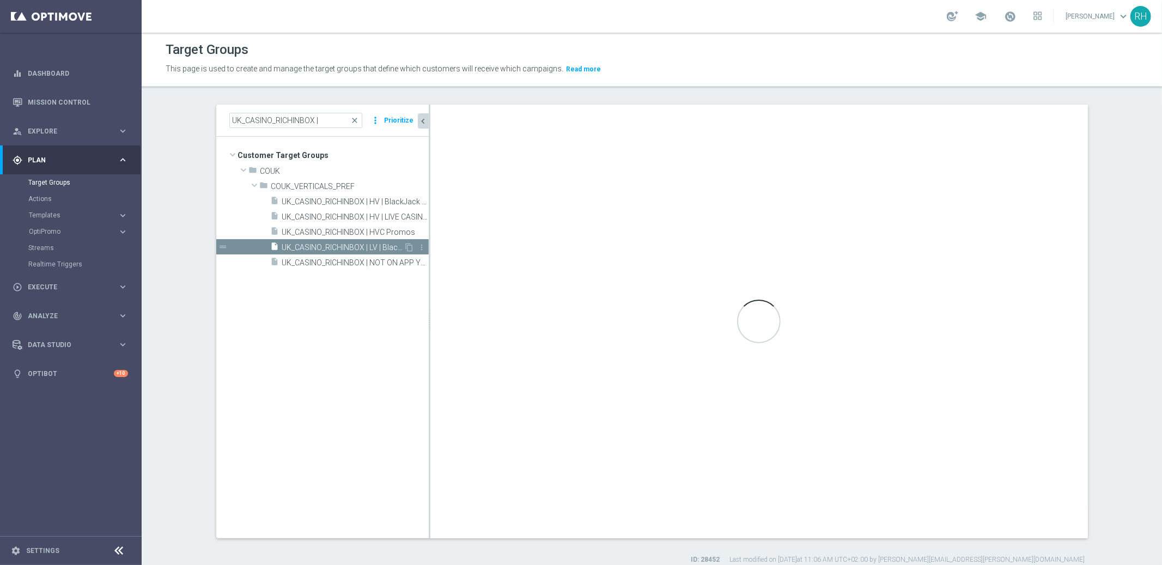
scroll to position [102, 0]
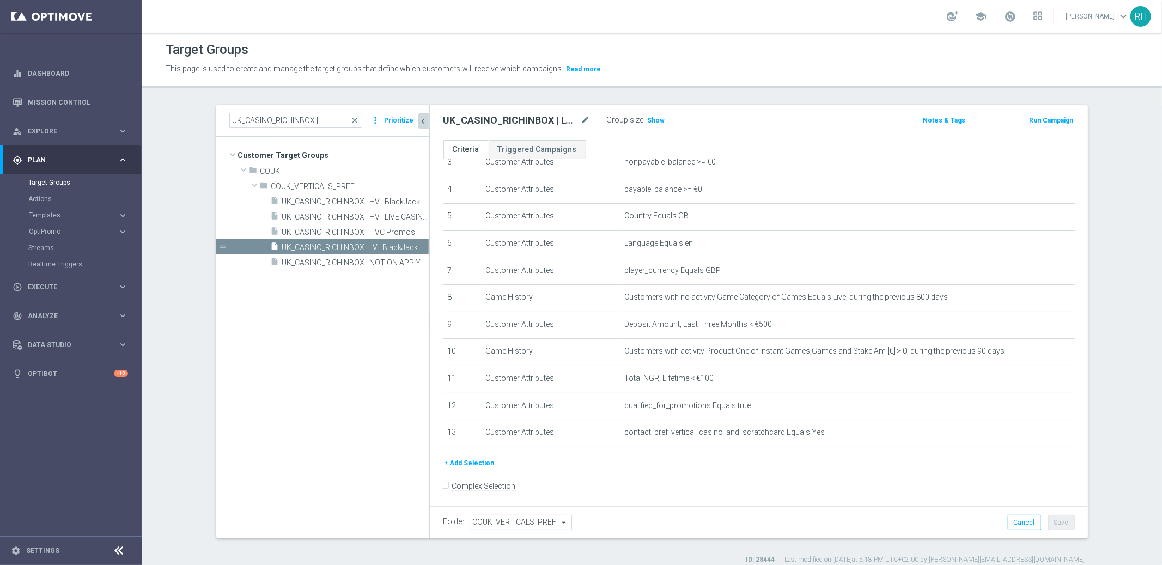
click at [447, 457] on button "+ Add Selection" at bounding box center [470, 463] width 52 height 12
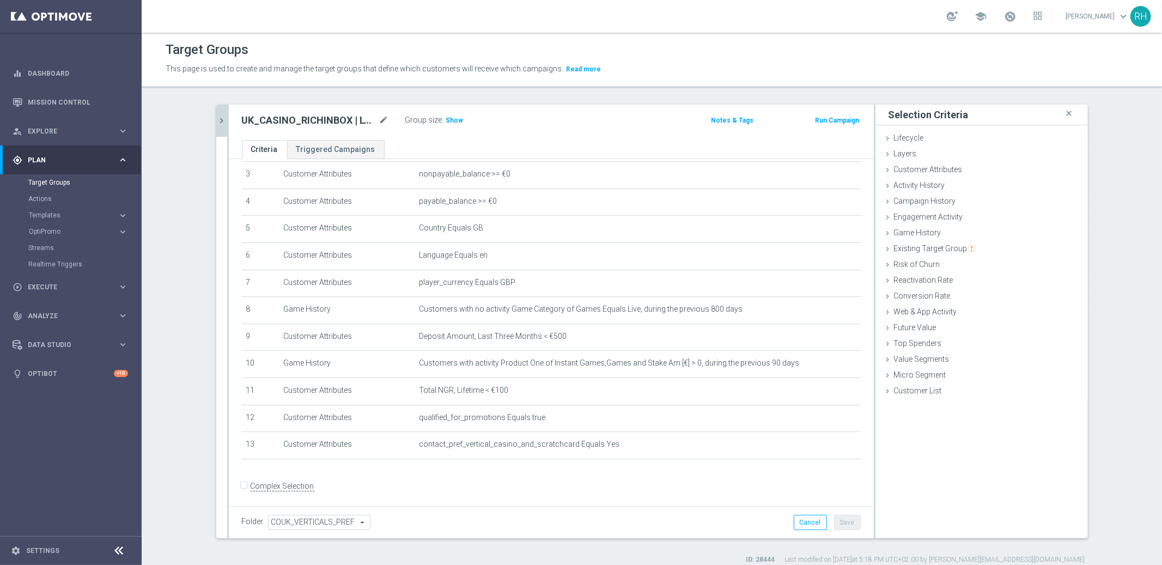
click at [438, 115] on div "Group size : Show" at bounding box center [459, 119] width 109 height 13
click at [446, 117] on span "Show" at bounding box center [454, 121] width 17 height 8
drag, startPoint x: 887, startPoint y: 168, endPoint x: 933, endPoint y: 177, distance: 46.6
click at [890, 168] on div "Customer Attributes done selection saved" at bounding box center [982, 170] width 212 height 16
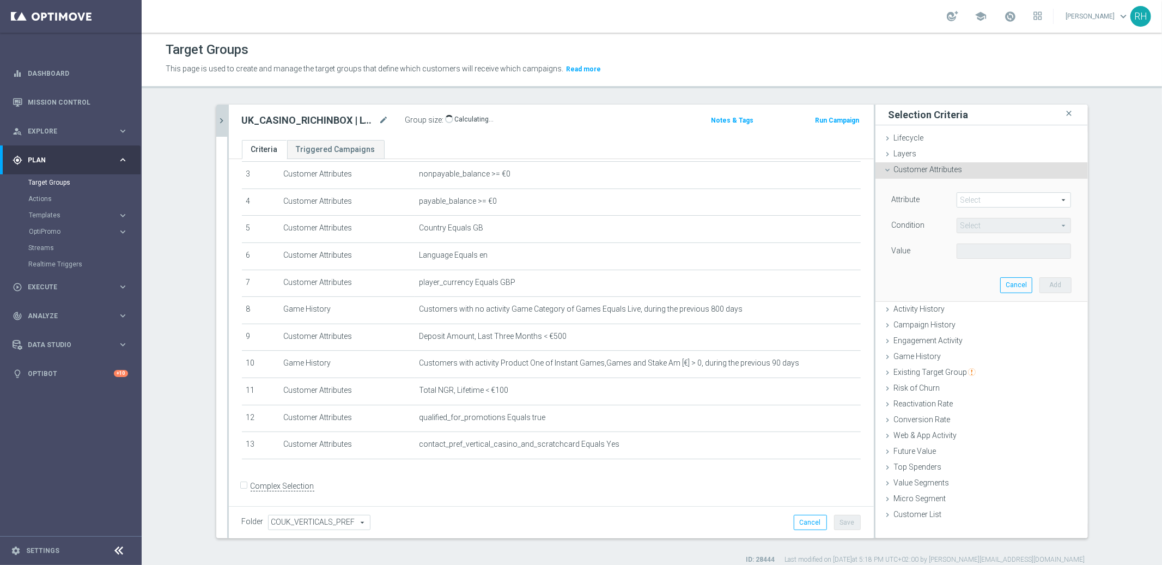
click at [963, 201] on span at bounding box center [1013, 200] width 113 height 14
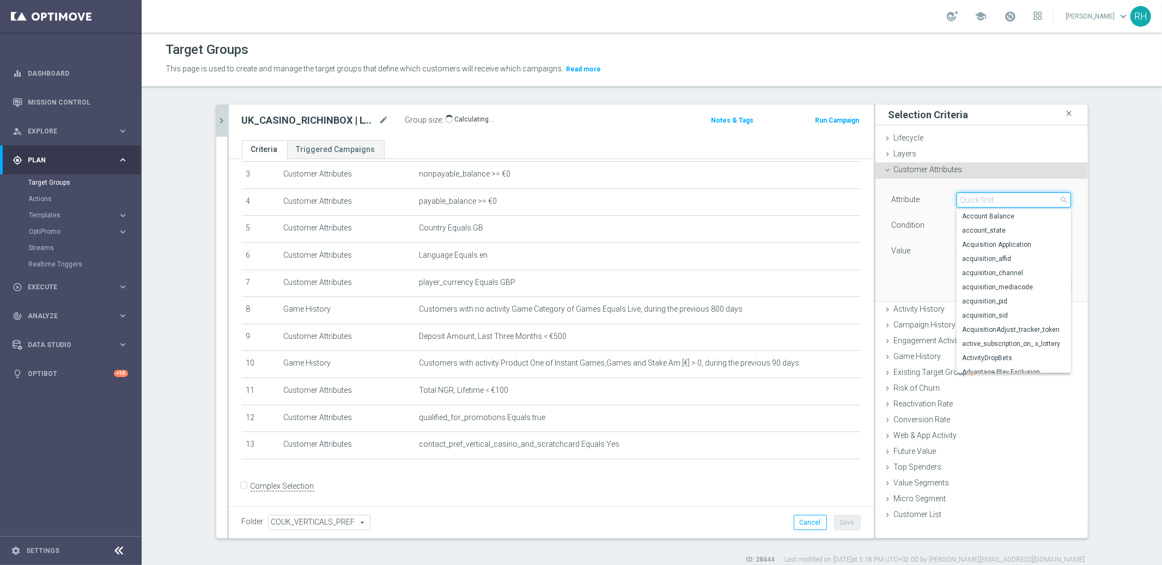
click at [963, 201] on input "search" at bounding box center [1014, 199] width 114 height 15
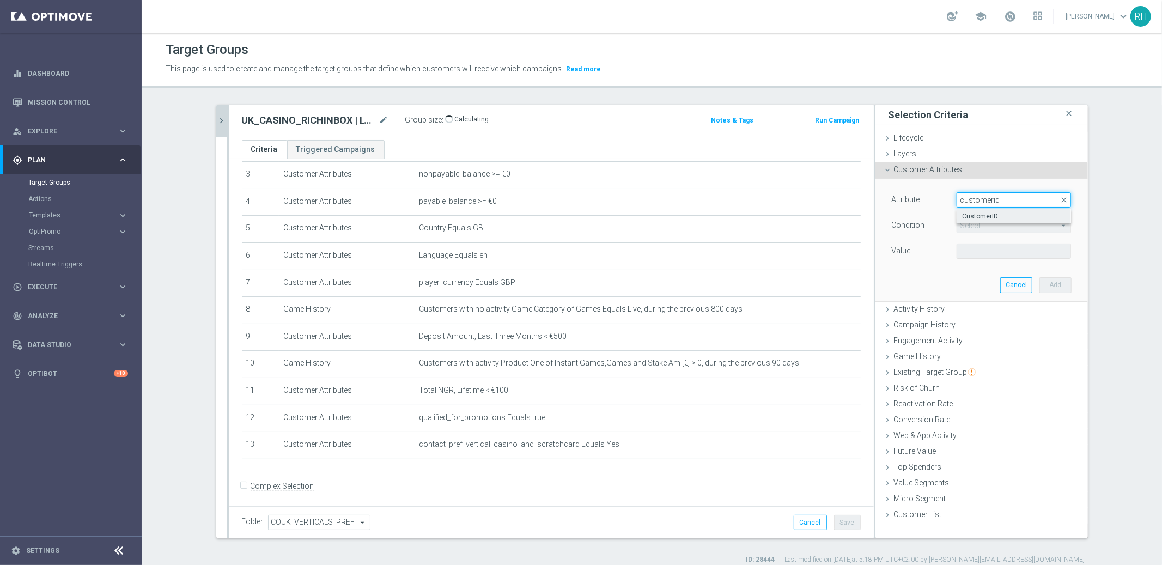
type input "customerid"
click at [977, 218] on span "CustomerID" at bounding box center [1014, 216] width 104 height 9
type input "CustomerID"
click at [980, 225] on span "Equals" at bounding box center [1013, 225] width 113 height 14
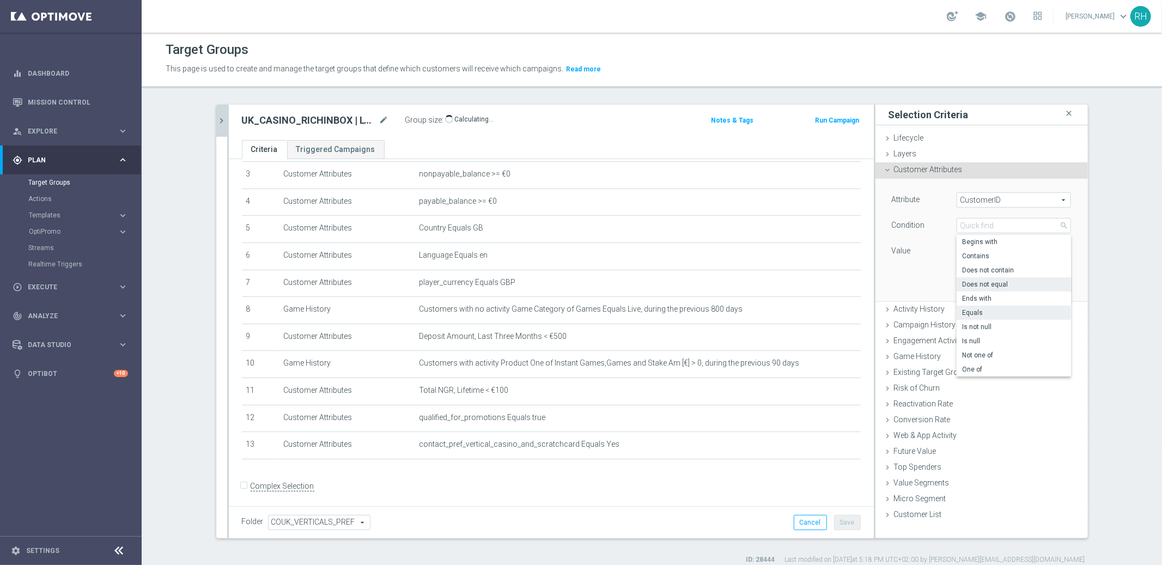
click at [985, 278] on label "Does not equal" at bounding box center [1014, 284] width 114 height 14
type input "Does not equal"
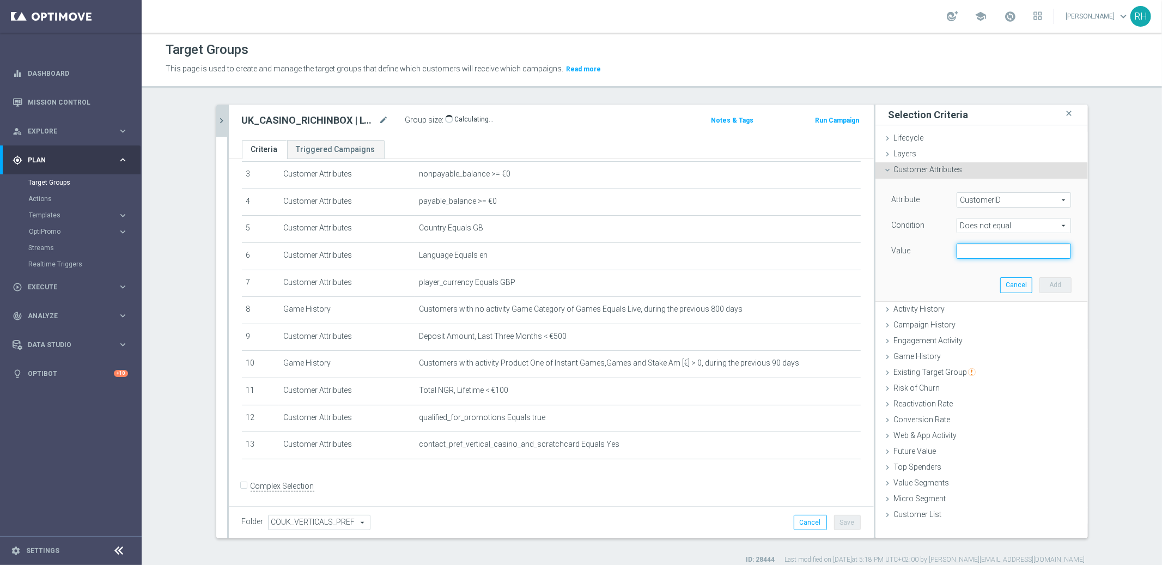
click at [978, 250] on input "text" at bounding box center [1014, 251] width 114 height 15
paste input "Player (13341016) requested to be removed from promo."
type input "Player (13341016) requested to be removed from promo."
click at [945, 276] on div "Attribute CustomerID CustomerID arrow_drop_down search Condition Does not equal…" at bounding box center [982, 240] width 196 height 122
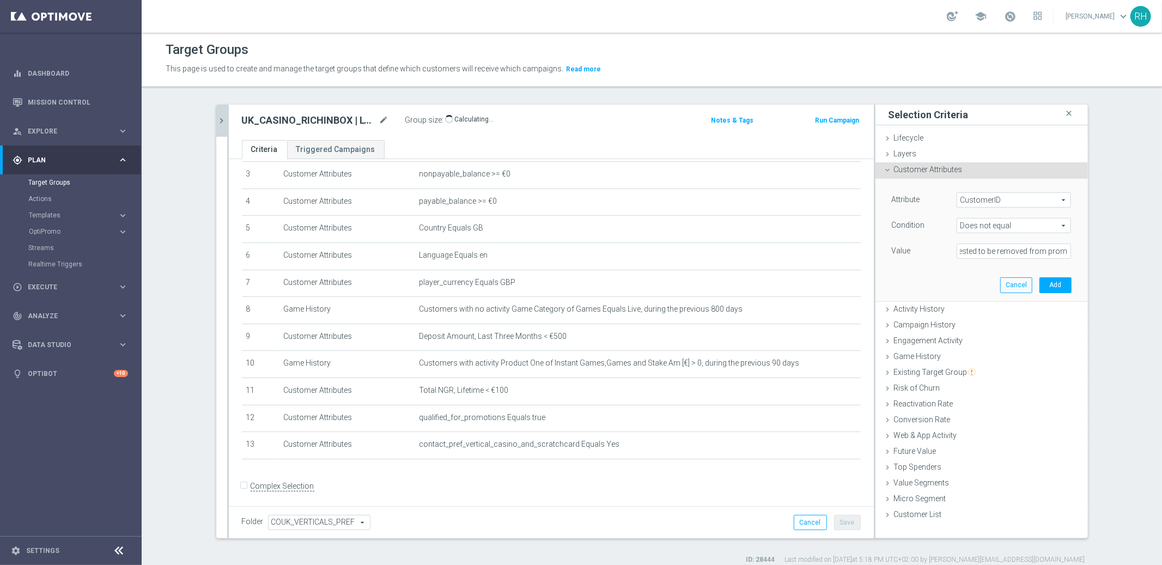
scroll to position [0, 0]
click at [1046, 289] on button "Add" at bounding box center [1056, 284] width 32 height 15
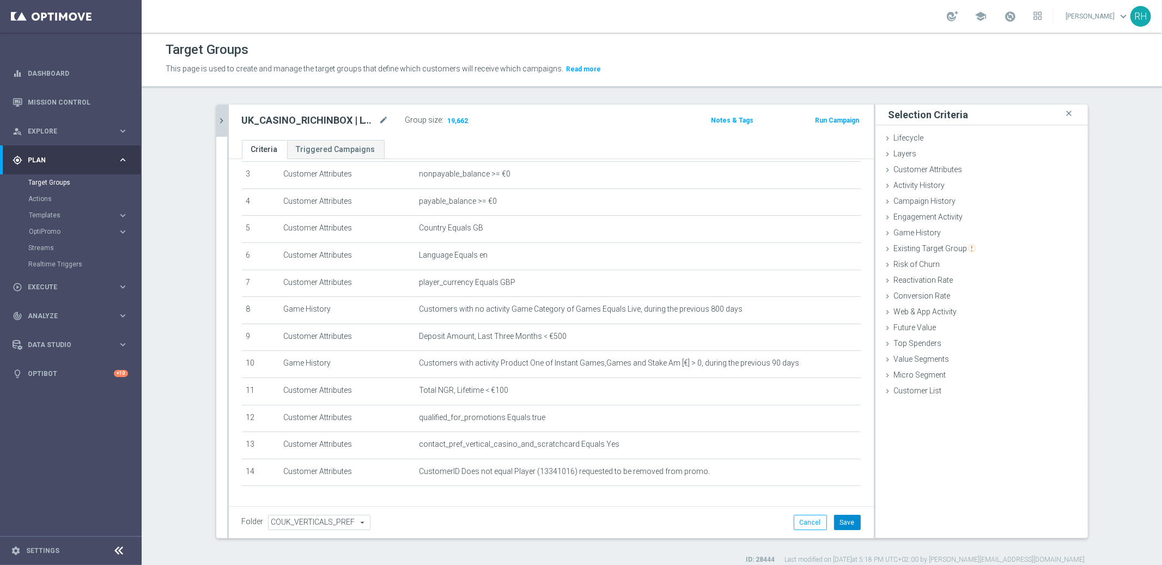
click at [847, 508] on button "Save" at bounding box center [847, 522] width 27 height 15
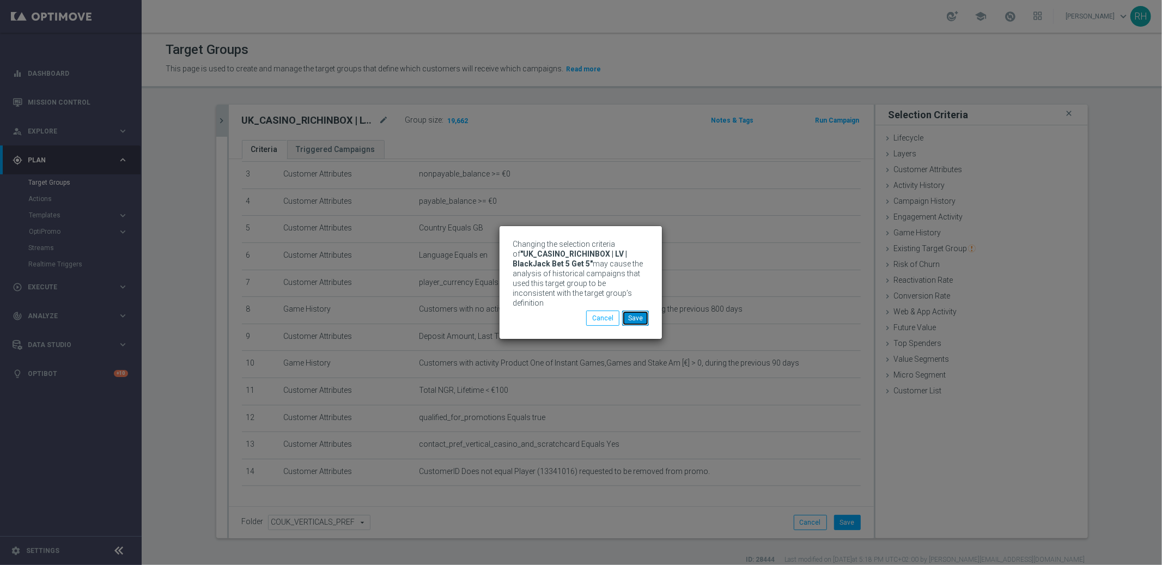
click at [637, 313] on button "Save" at bounding box center [635, 318] width 27 height 15
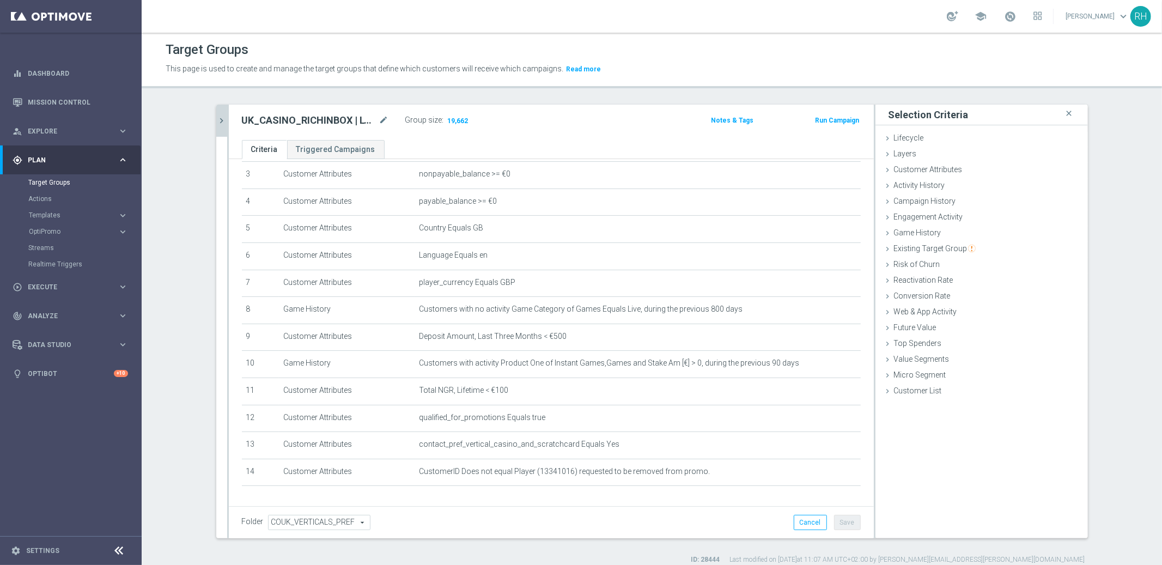
click at [734, 119] on button "Notes & Tags" at bounding box center [732, 120] width 45 height 12
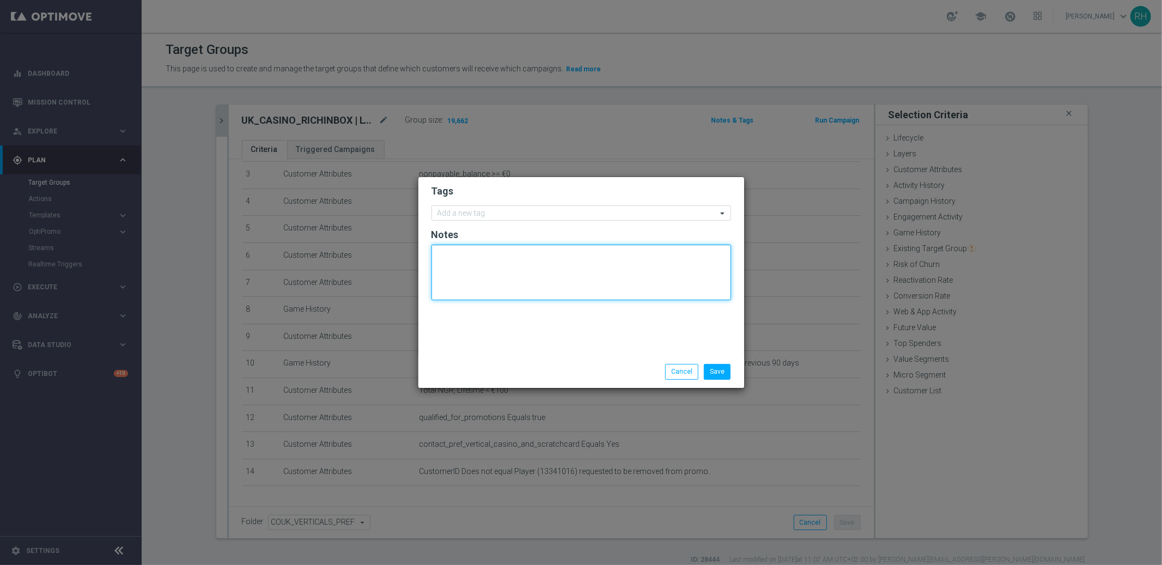
click at [657, 259] on textarea at bounding box center [582, 273] width 300 height 56
paste textarea "Player (13341016) requested to be removed from promo."
type textarea "Player (13341016) requested to be removed from promo."
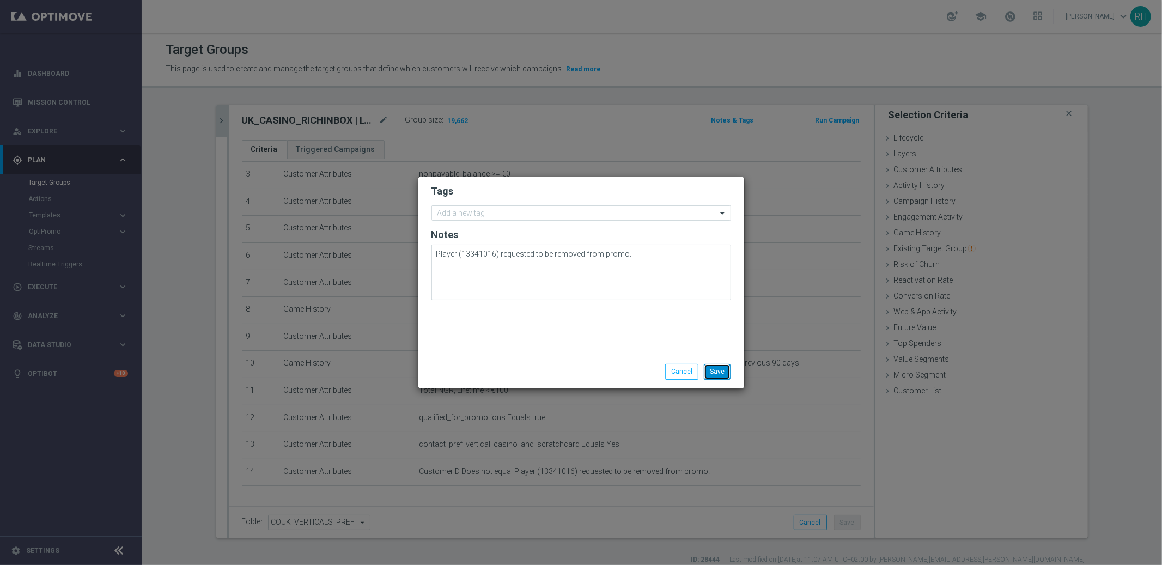
click at [713, 372] on button "Save" at bounding box center [717, 371] width 27 height 15
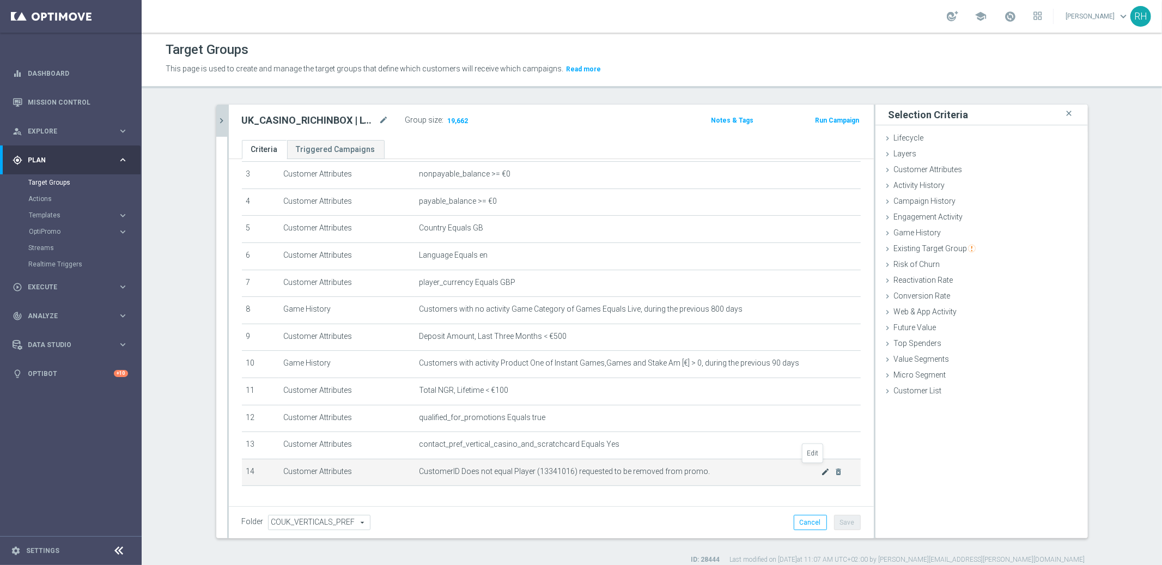
click at [821, 469] on icon "mode_edit" at bounding box center [825, 471] width 9 height 9
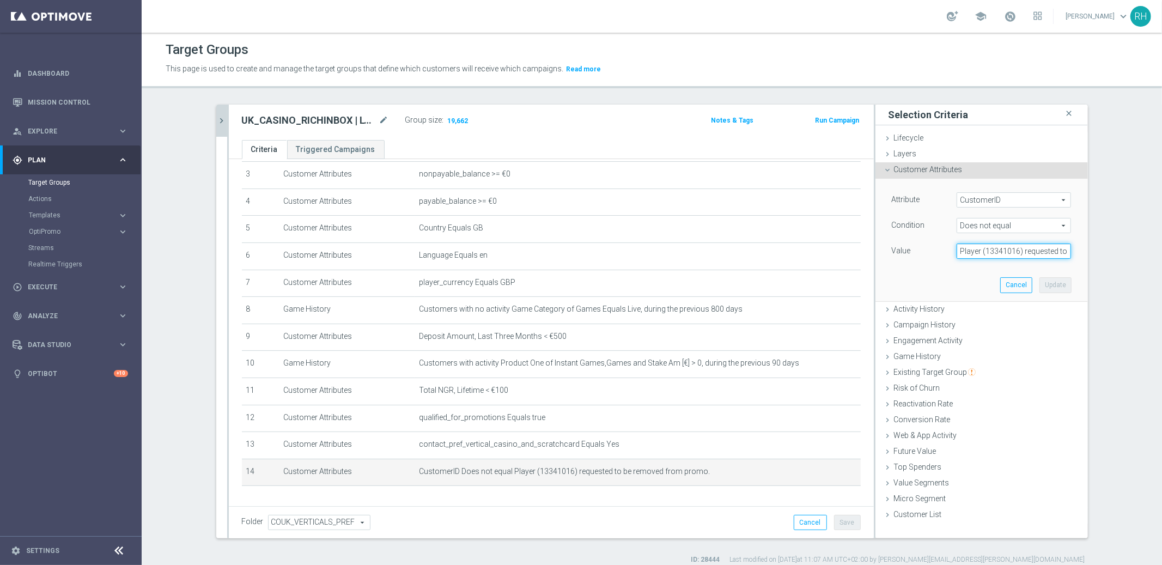
drag, startPoint x: 982, startPoint y: 252, endPoint x: 946, endPoint y: 252, distance: 36.0
click at [949, 251] on div "Player (13341016) requested to be removed from promo." at bounding box center [1014, 251] width 131 height 15
drag, startPoint x: 990, startPoint y: 251, endPoint x: 1109, endPoint y: 254, distance: 119.4
click at [1046, 254] on section "UK_CASINO_RICHINBOX | close more_vert Prioritize Customer Target Groups library…" at bounding box center [652, 335] width 1020 height 460
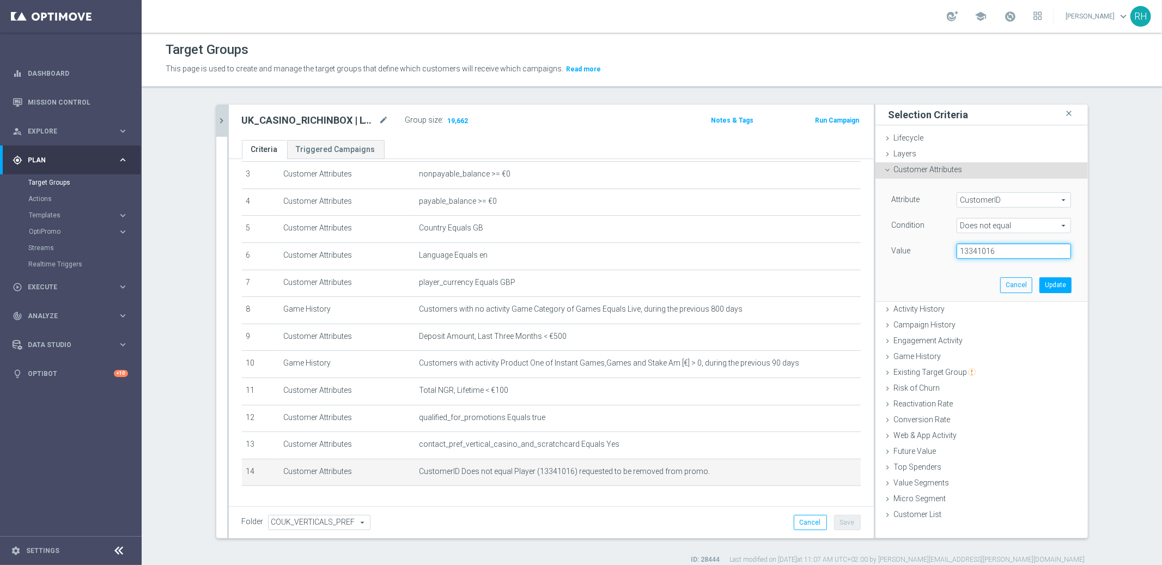
scroll to position [0, 0]
type input "13341016"
click at [1046, 283] on button "Update" at bounding box center [1056, 284] width 32 height 15
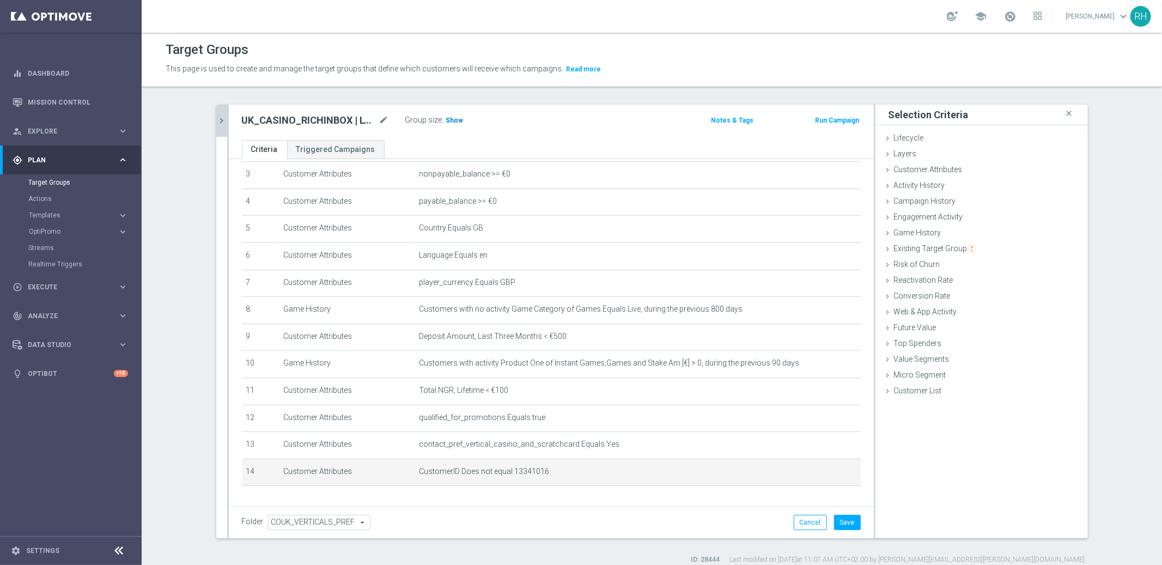
click at [449, 120] on span "Show" at bounding box center [454, 121] width 17 height 8
click at [849, 508] on button "Save" at bounding box center [847, 522] width 27 height 15
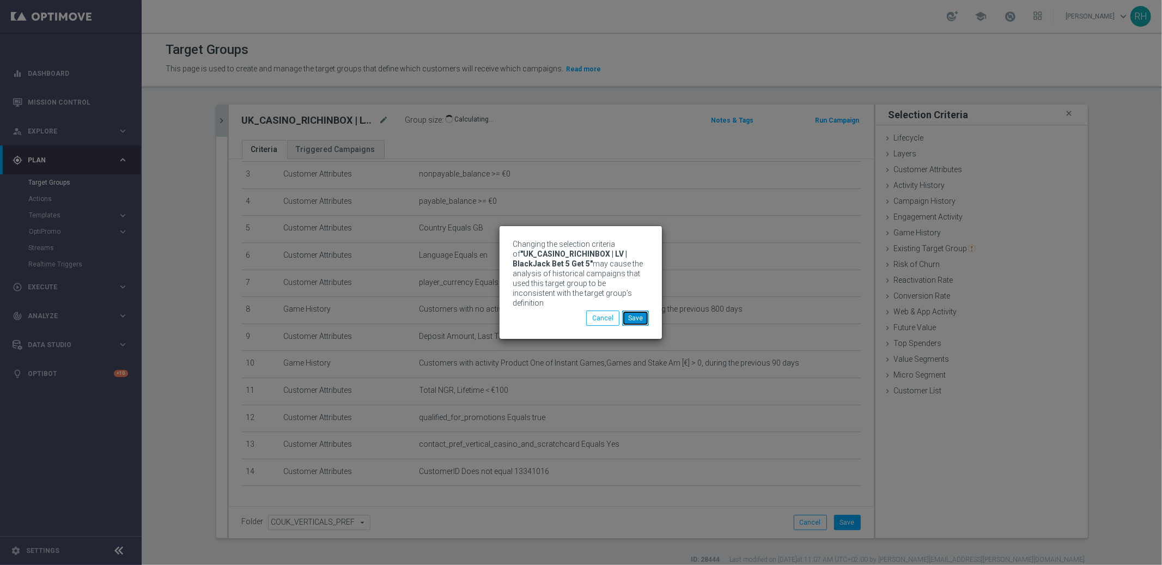
click at [625, 311] on button "Save" at bounding box center [635, 318] width 27 height 15
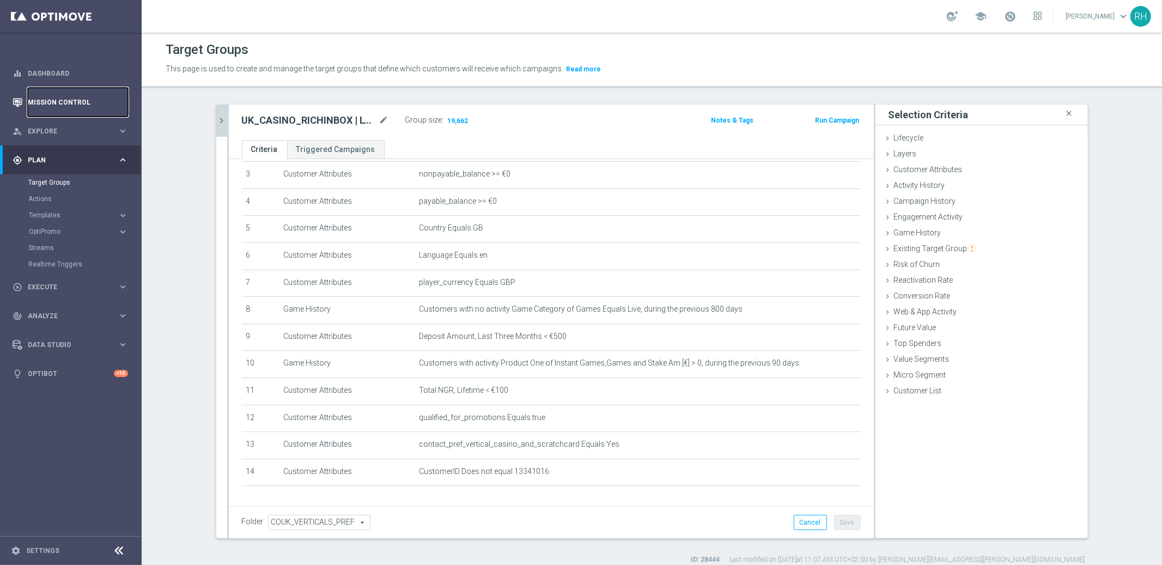
click at [90, 100] on link "Mission Control" at bounding box center [78, 102] width 100 height 29
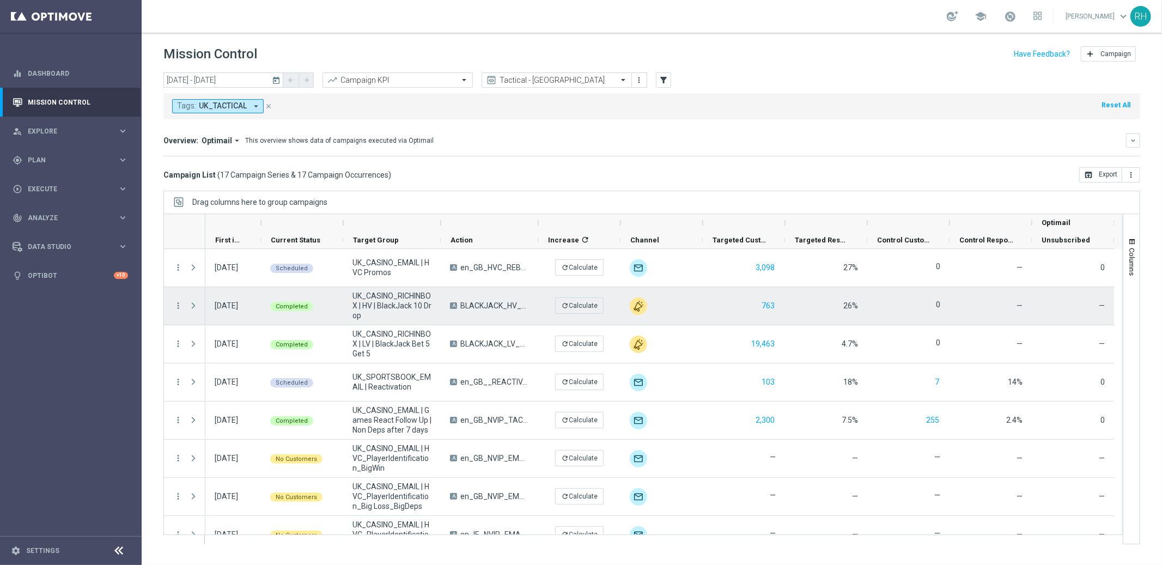
click at [411, 295] on span "UK_CASINO_RICHINBOX | HV | BlackJack 10 Drop" at bounding box center [392, 305] width 79 height 29
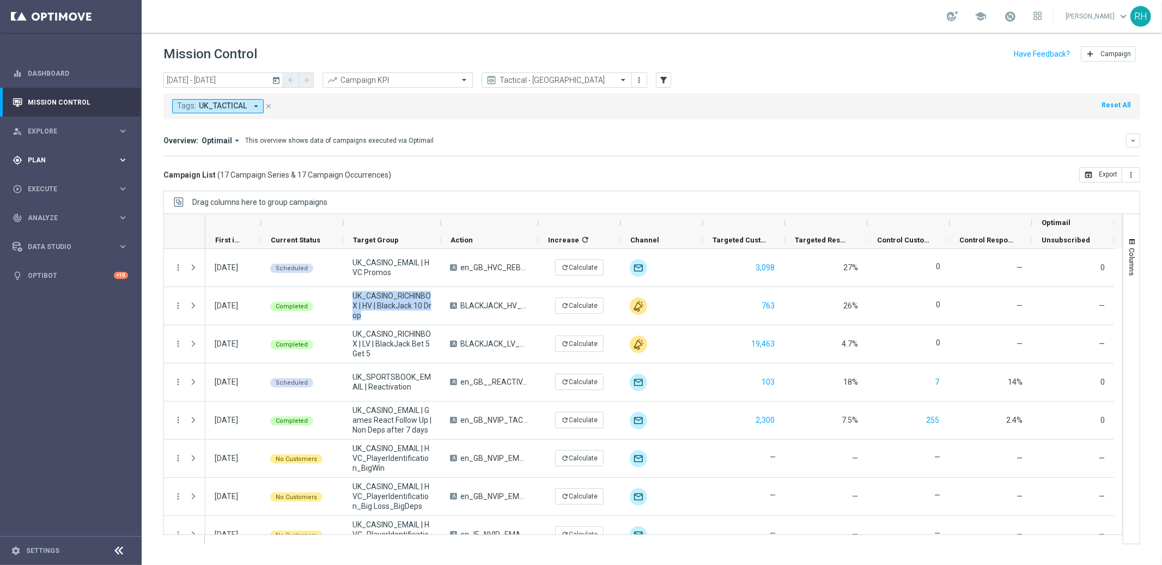
click at [66, 173] on div "gps_fixed Plan keyboard_arrow_right" at bounding box center [70, 159] width 141 height 29
click at [62, 180] on link "Target Groups" at bounding box center [70, 182] width 85 height 9
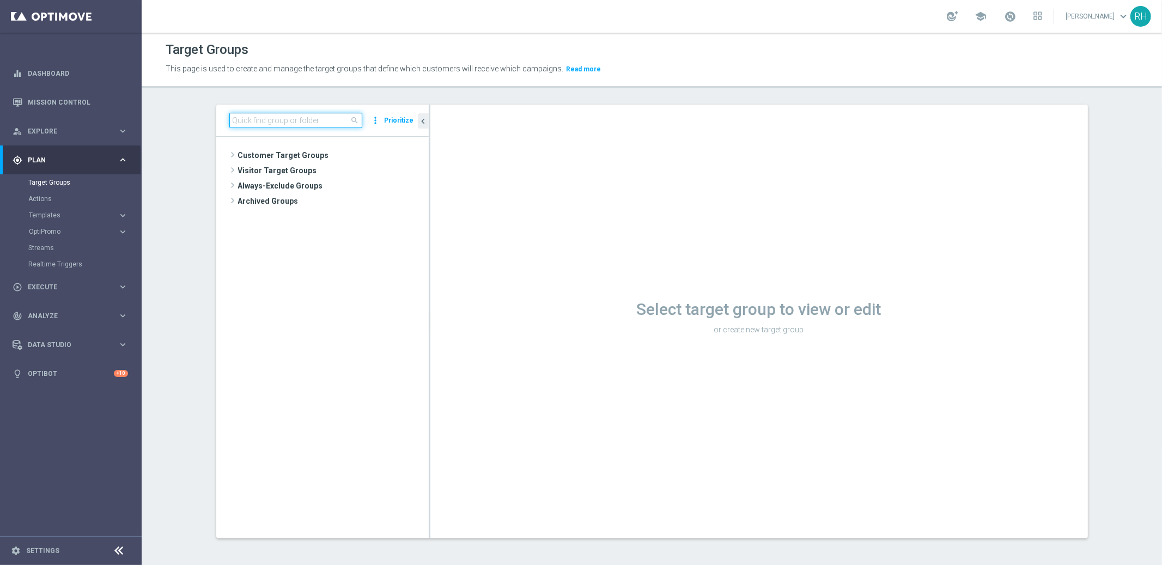
click at [300, 115] on input at bounding box center [295, 120] width 133 height 15
paste input "UK_CASINO_RICHINBOX | HV | BlackJack 10 Drop"
type input "UK_CASINO_RICHINBOX | HV | BlackJack 10 Drop"
click at [320, 200] on span "UK_CASINO_RICHINBOX | HV | BlackJack 10 Drop" at bounding box center [343, 201] width 122 height 9
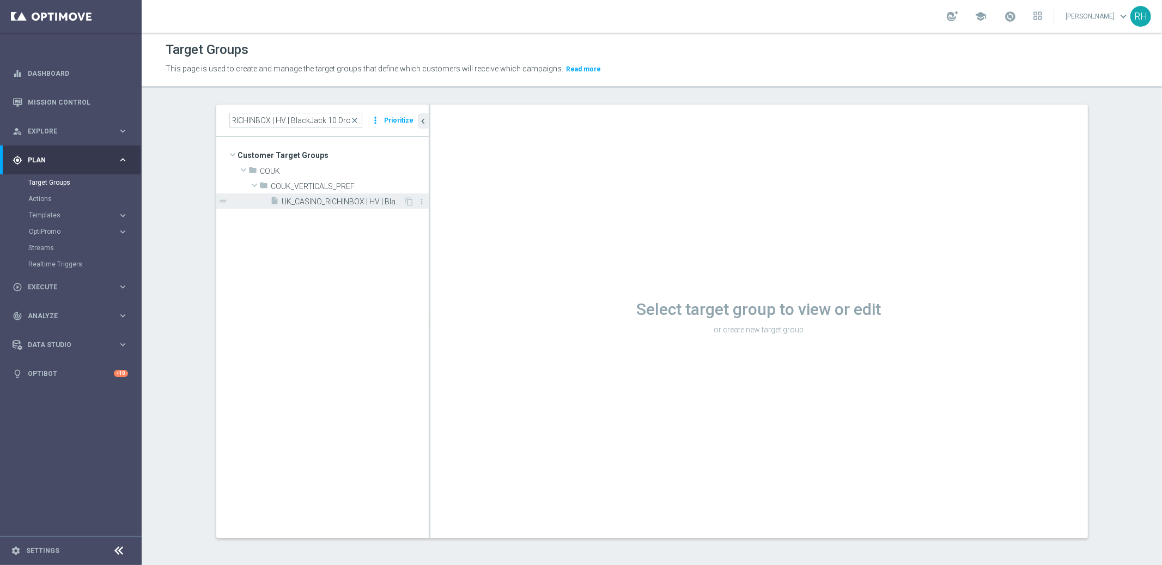
scroll to position [0, 0]
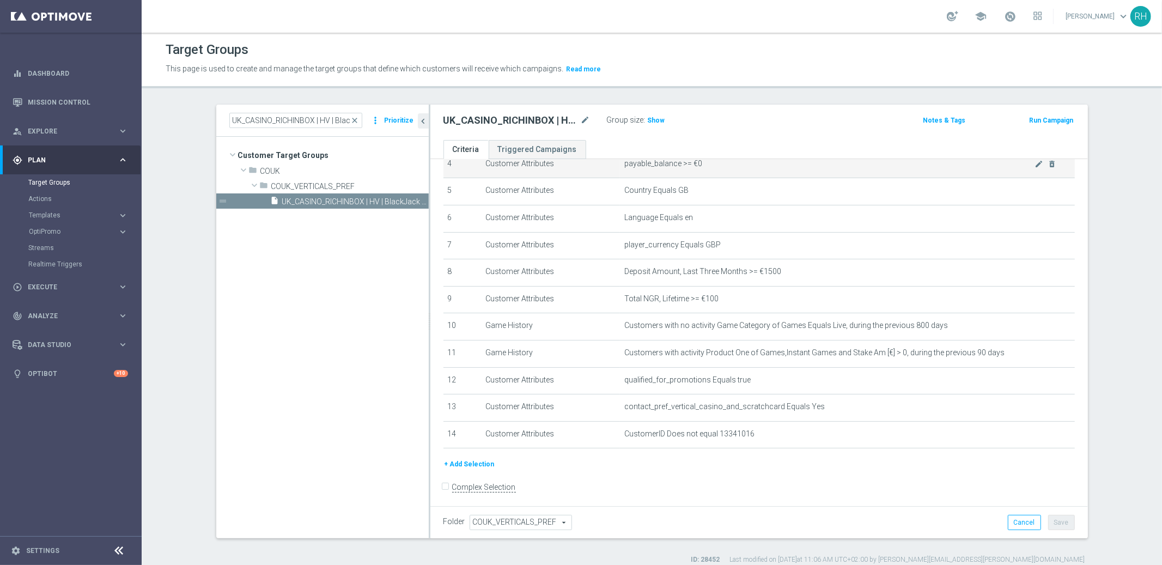
scroll to position [129, 0]
click at [648, 120] on span "Show" at bounding box center [656, 121] width 17 height 8
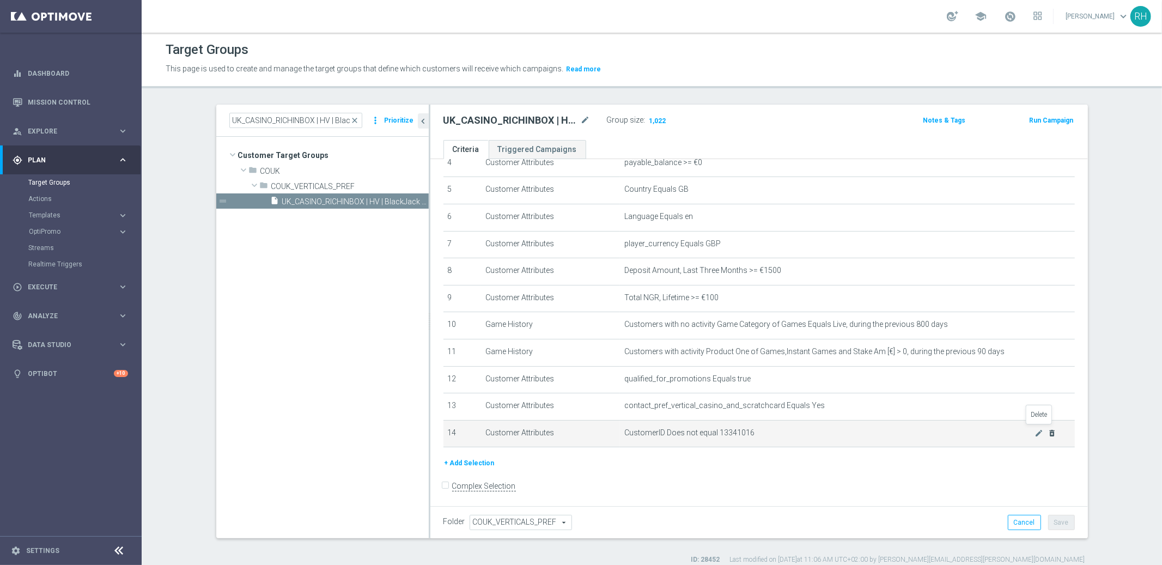
click at [1046, 429] on icon "delete_forever" at bounding box center [1052, 433] width 9 height 9
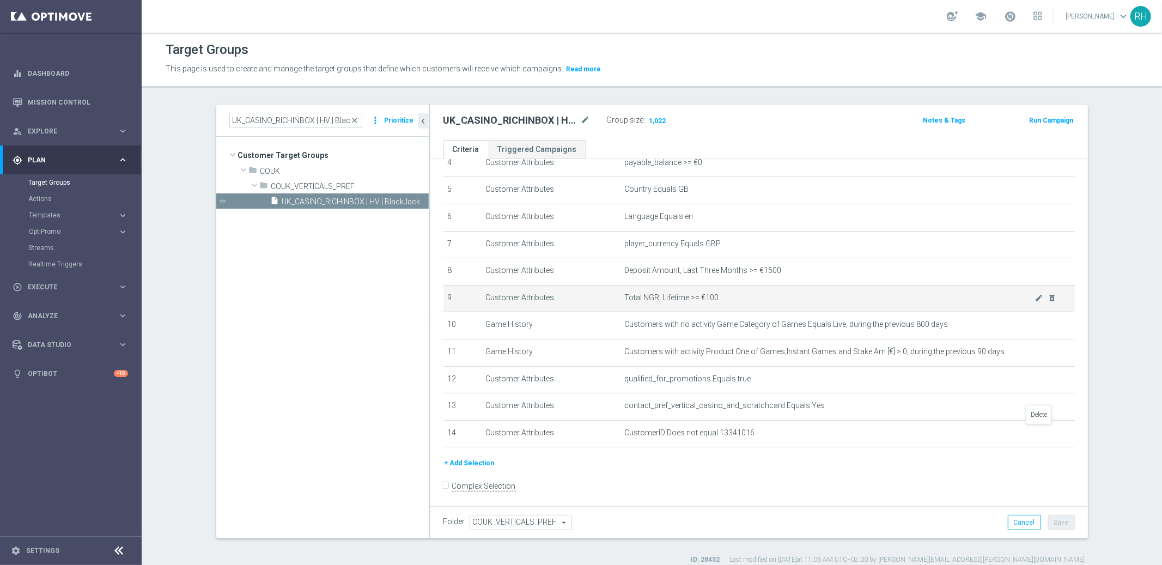
scroll to position [102, 0]
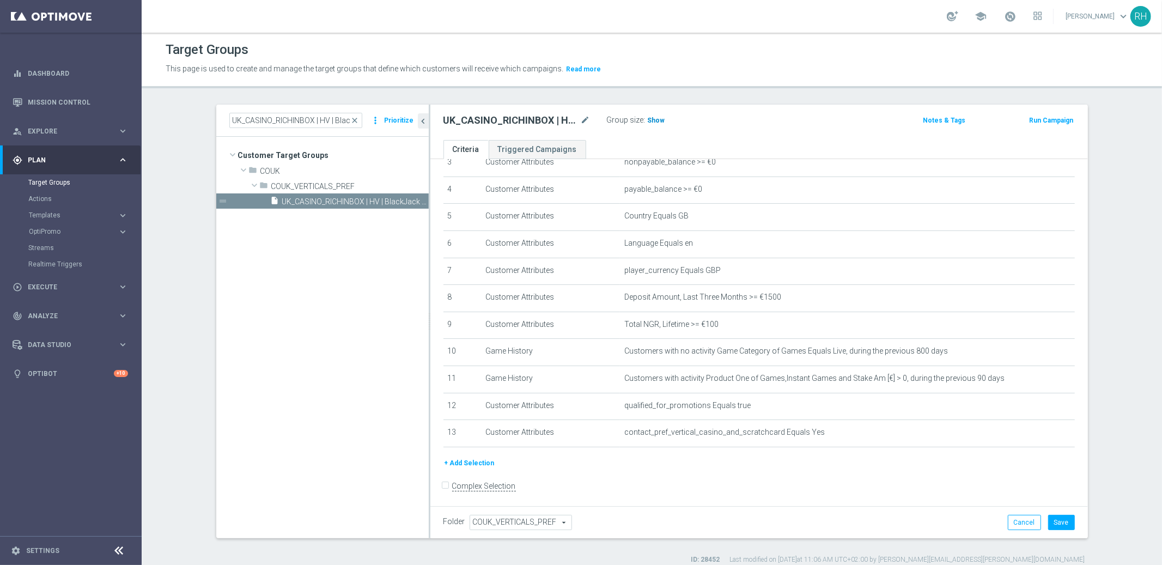
click at [648, 117] on span "Show" at bounding box center [656, 121] width 17 height 8
click at [1024, 508] on button "Cancel" at bounding box center [1024, 522] width 33 height 15
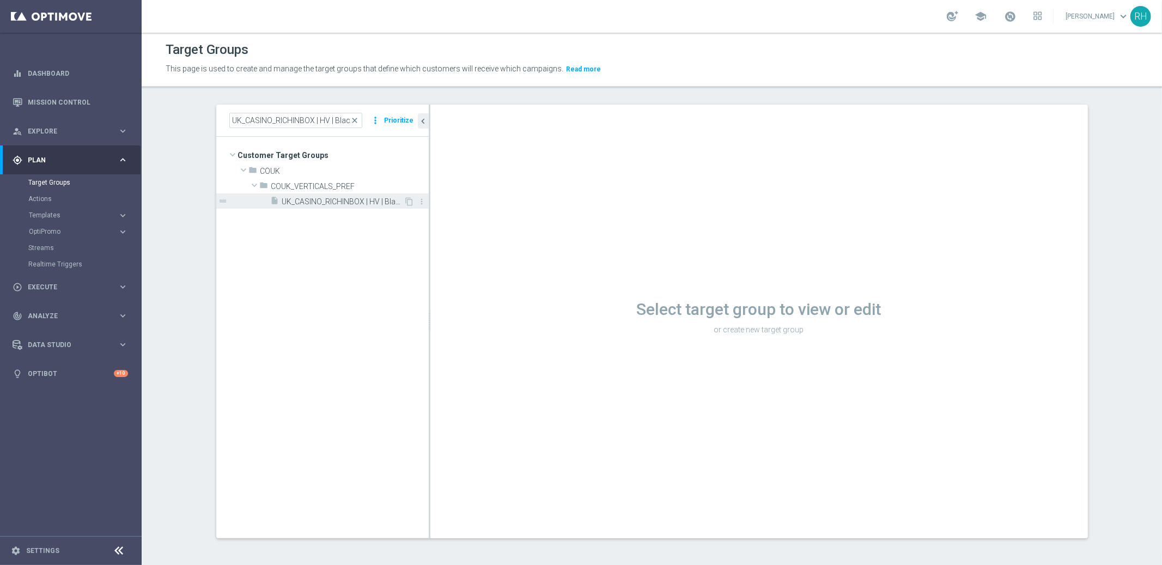
click at [365, 205] on span "UK_CASINO_RICHINBOX | HV | BlackJack 10 Drop" at bounding box center [343, 201] width 122 height 9
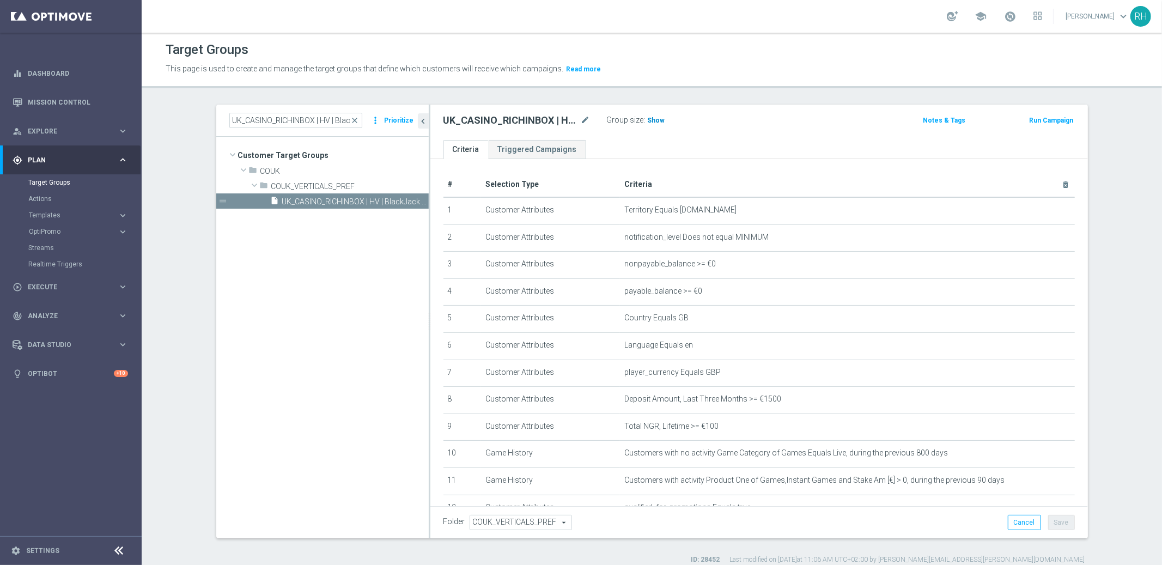
click at [648, 122] on span "Show" at bounding box center [656, 121] width 17 height 8
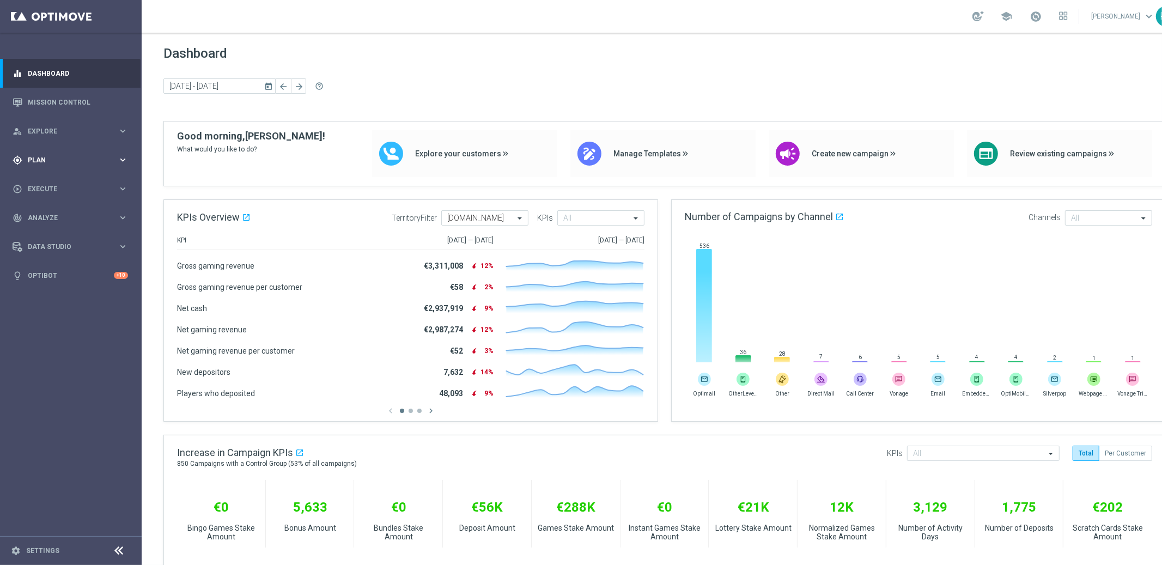
click at [48, 157] on span "Plan" at bounding box center [73, 160] width 90 height 7
click at [53, 179] on link "Target Groups" at bounding box center [70, 182] width 85 height 9
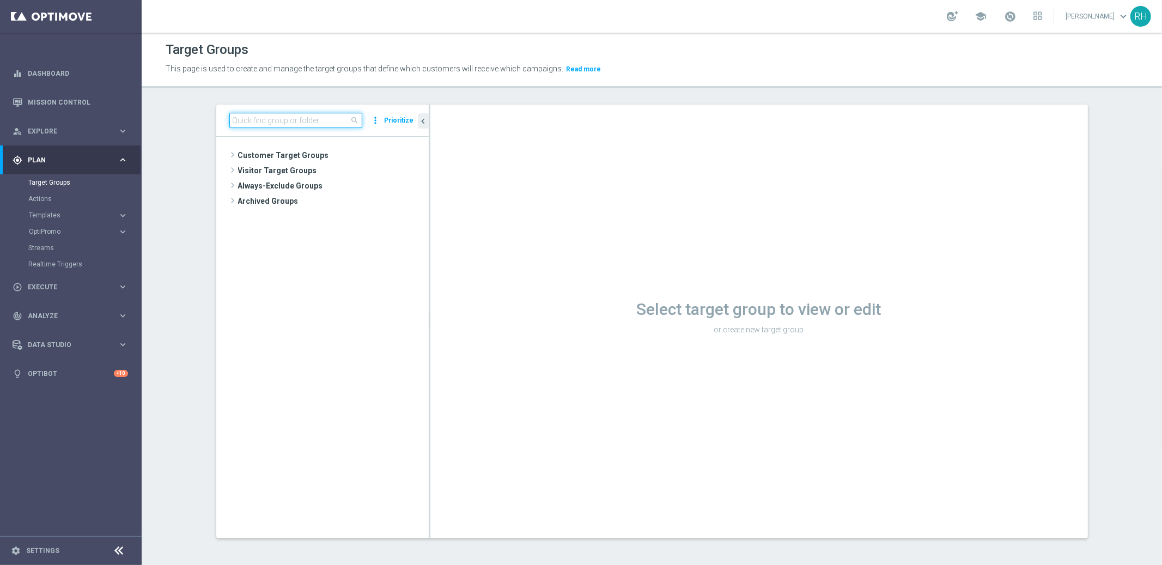
click at [327, 120] on input at bounding box center [295, 120] width 133 height 15
paste input "UK_SPORTSBOOK_EMAIL | Esports bettors"
type input "UK_SPORTSBOOK_EMAIL | Esports bettors"
click at [323, 203] on span "UK_SPORTSBOOK_EMAIL | Esports bettors" at bounding box center [343, 201] width 122 height 9
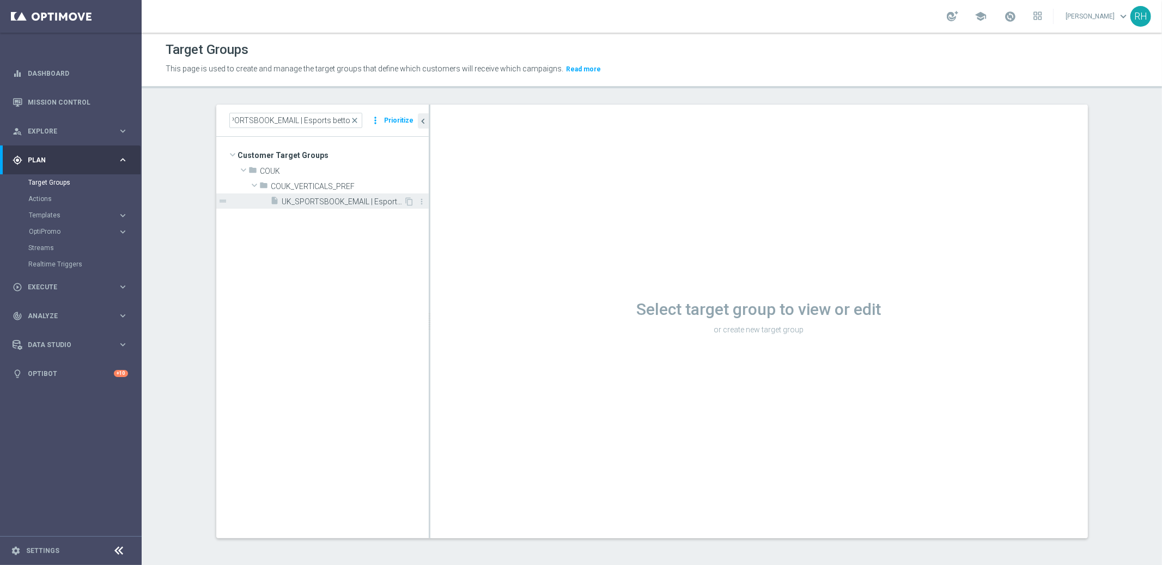
scroll to position [0, 0]
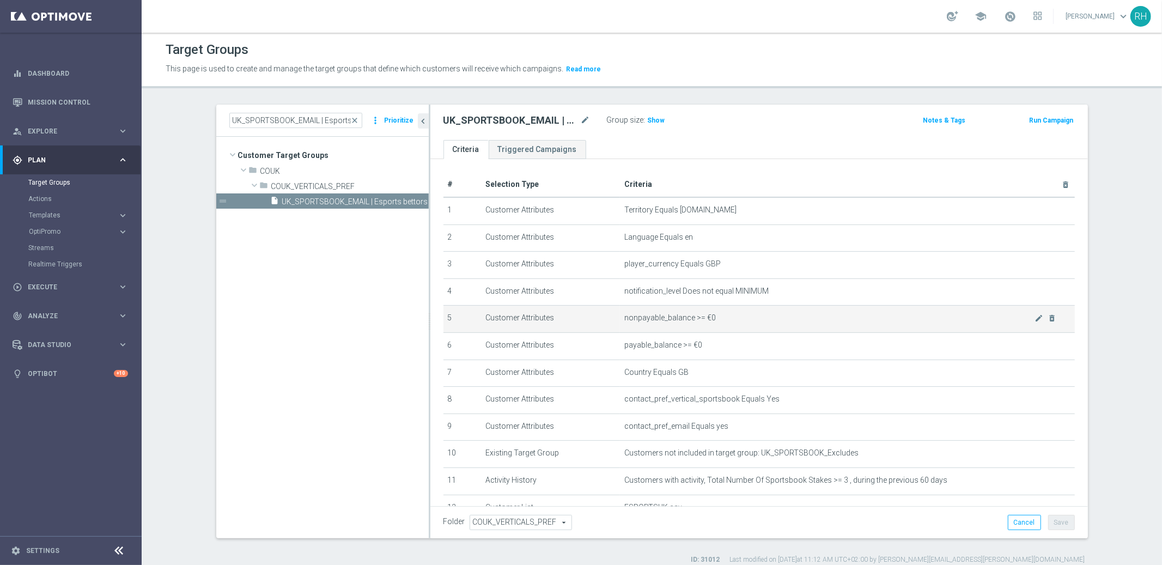
scroll to position [94, 0]
